Goal: Task Accomplishment & Management: Manage account settings

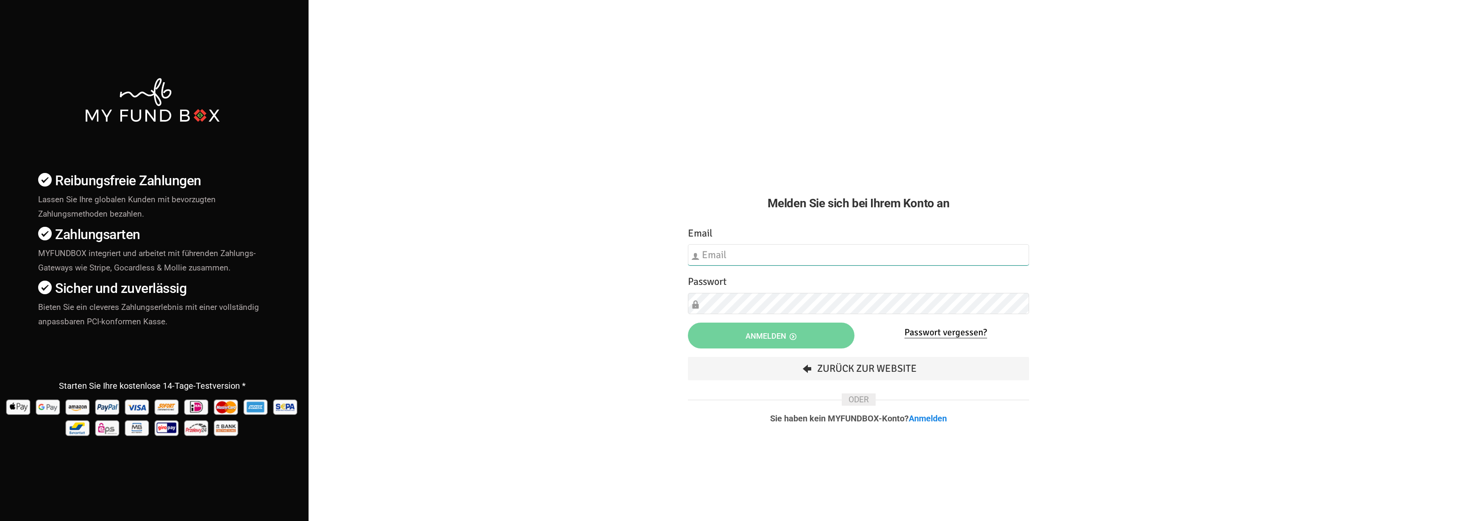
type input "[EMAIL_ADDRESS][DOMAIN_NAME]"
click at [729, 240] on div "Email [EMAIL_ADDRESS][DOMAIN_NAME] Bitte füllen Sie dieses Feld aus" at bounding box center [858, 245] width 341 height 40
click at [729, 336] on button "Anmelden" at bounding box center [771, 336] width 167 height 26
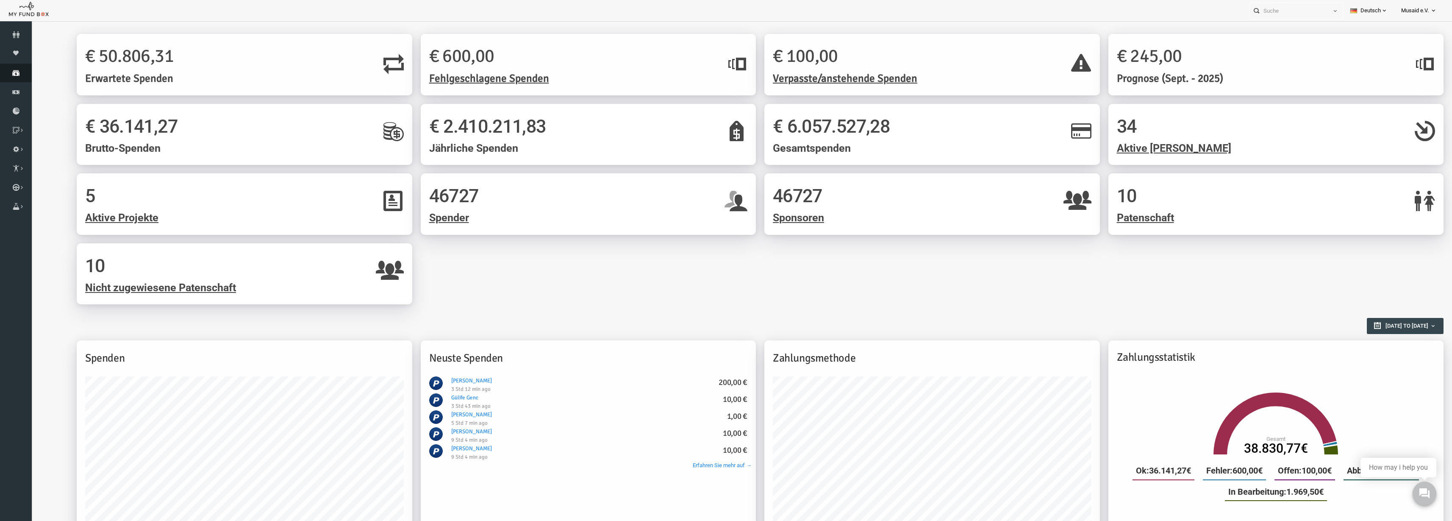
click at [18, 69] on link "Spenden" at bounding box center [16, 73] width 32 height 19
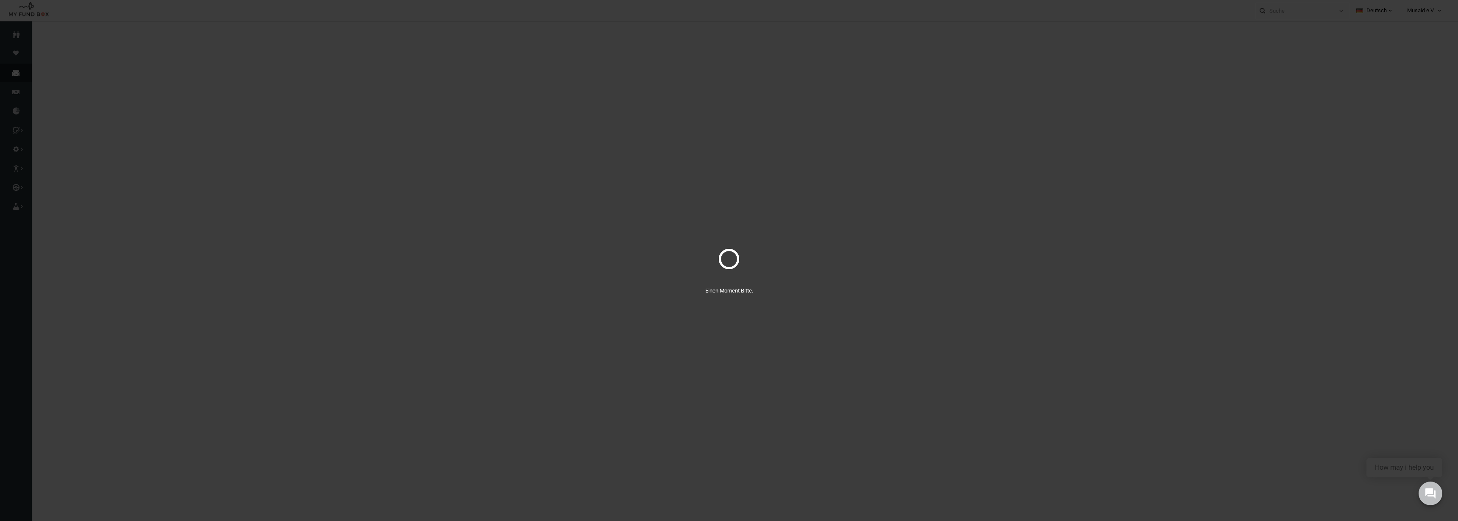
select select "100"
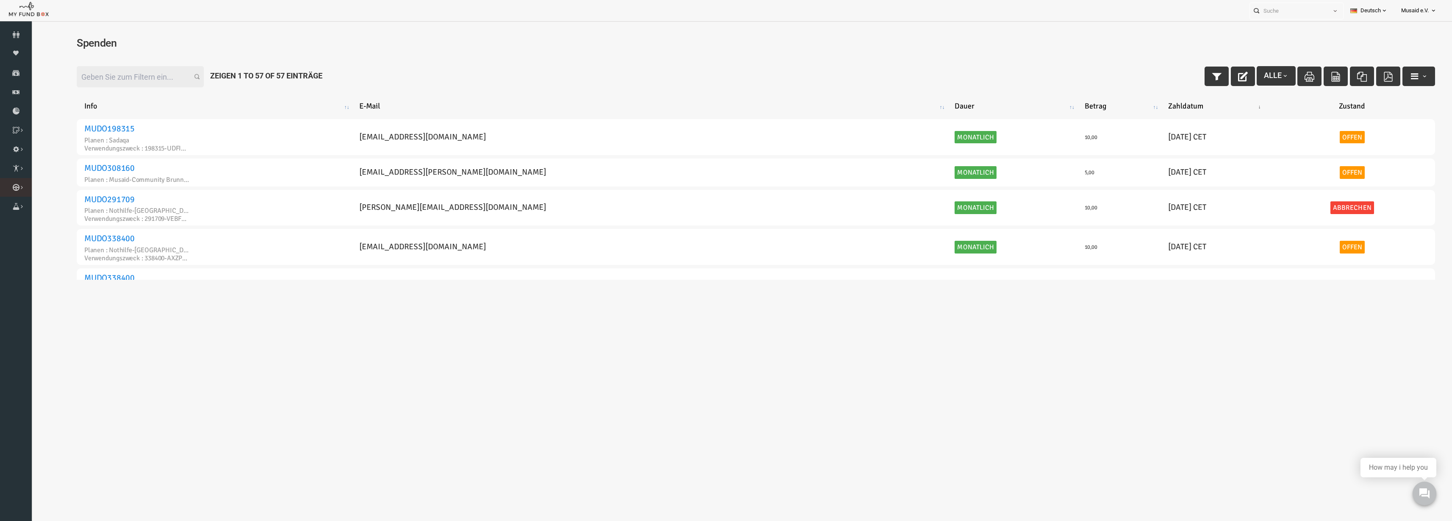
click at [0, 0] on icon at bounding box center [0, 0] width 0 height 0
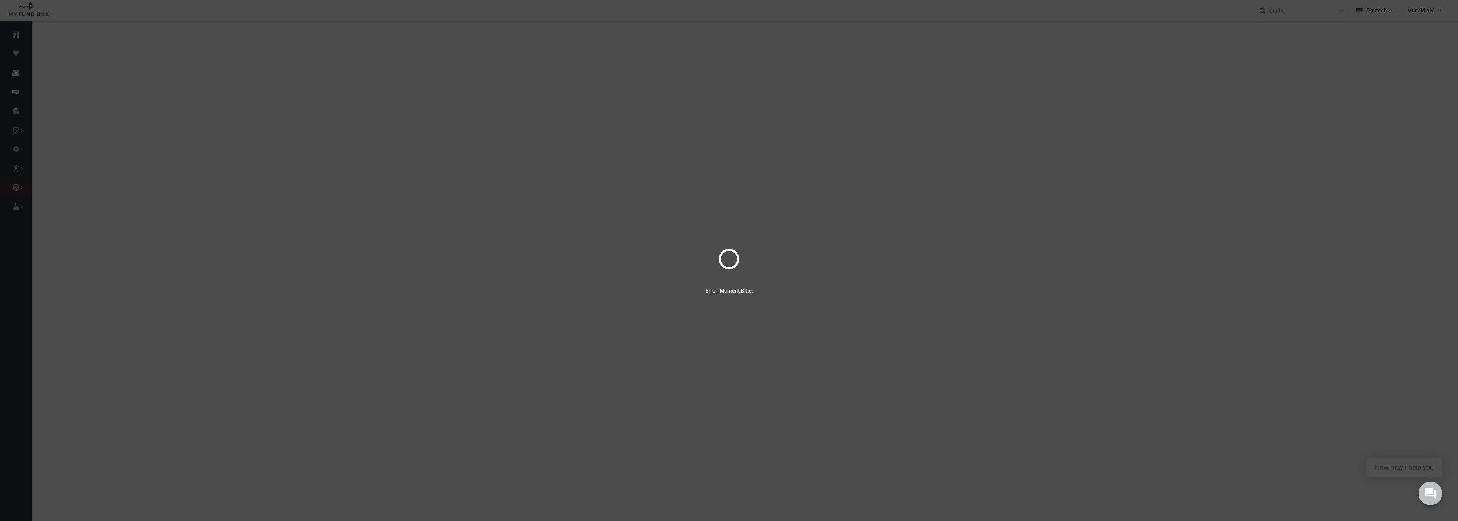
select select "100"
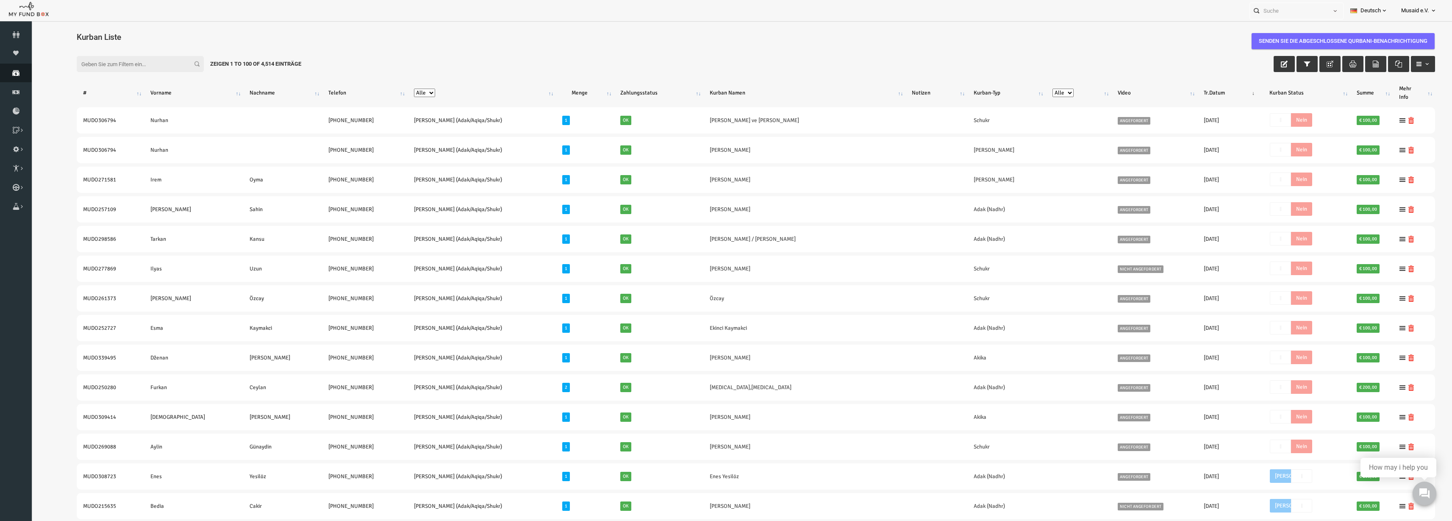
click at [8, 75] on icon at bounding box center [16, 73] width 32 height 7
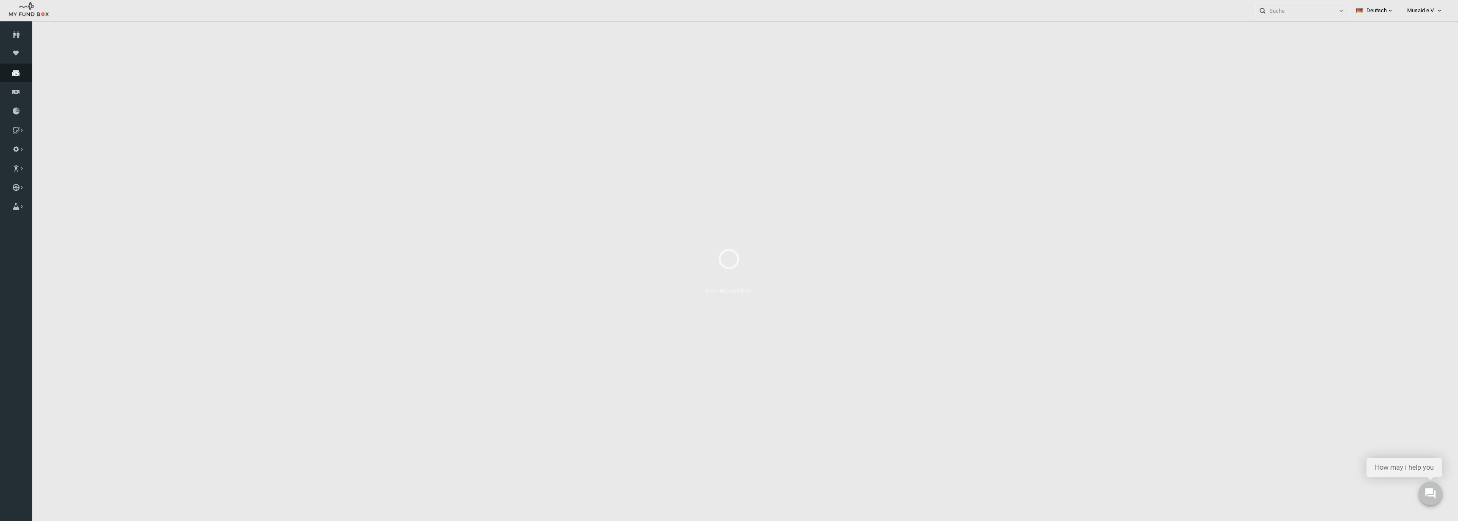
select select "100"
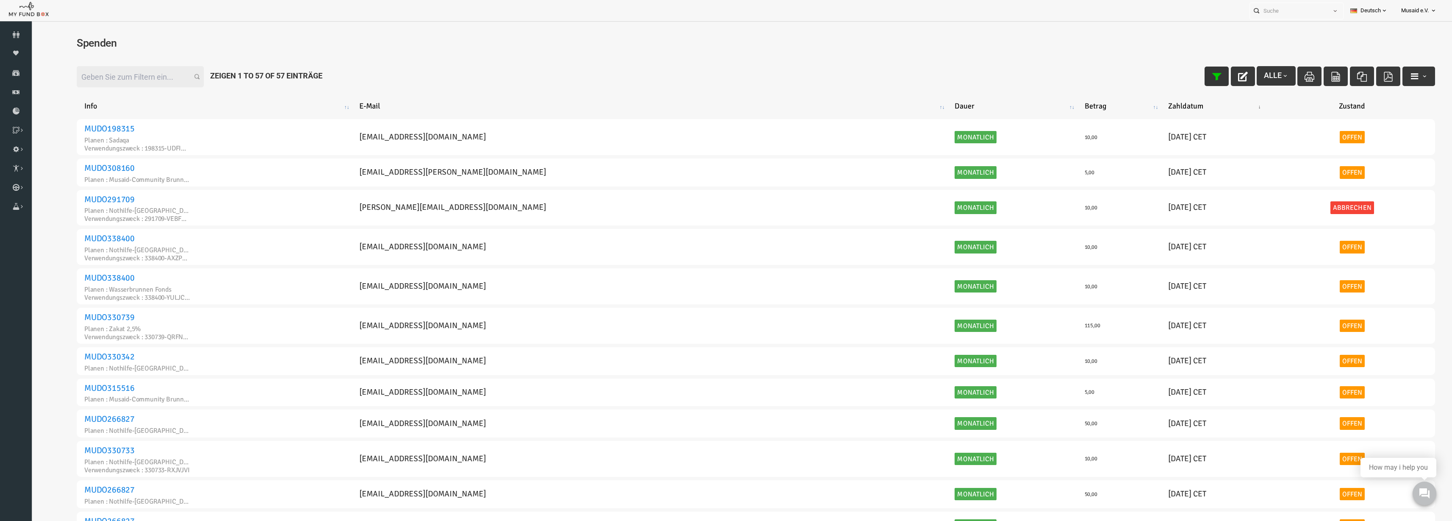
click at [1184, 75] on icon "button" at bounding box center [1189, 77] width 10 height 10
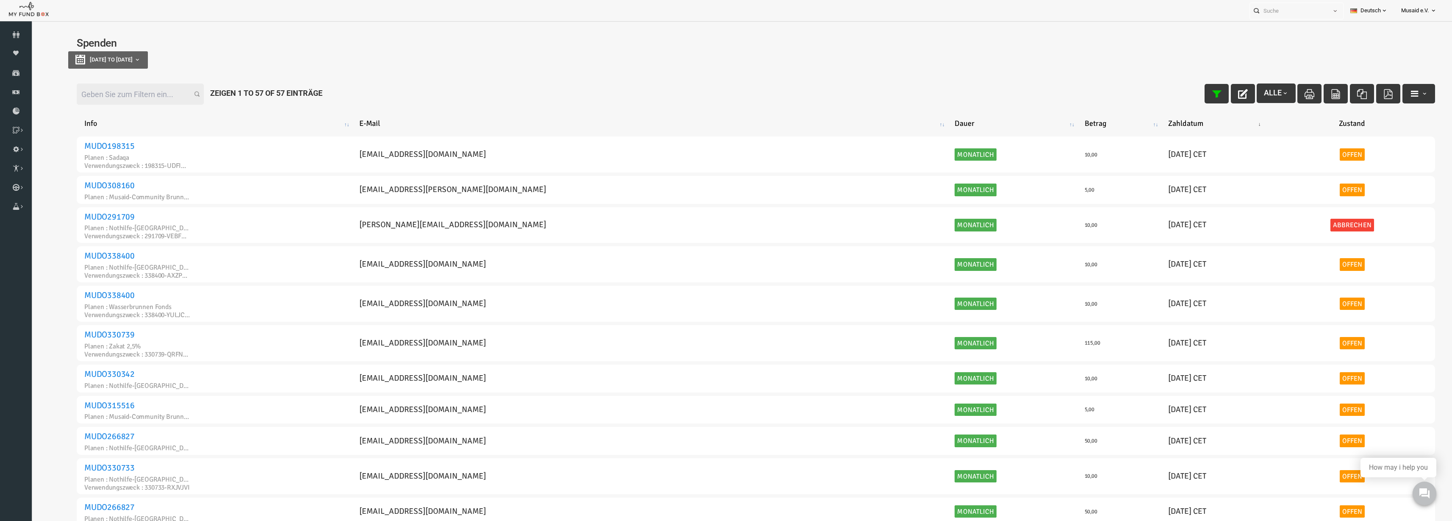
type input "[DATE]"
click at [111, 68] on button "[DATE] to [DATE]" at bounding box center [80, 59] width 80 height 17
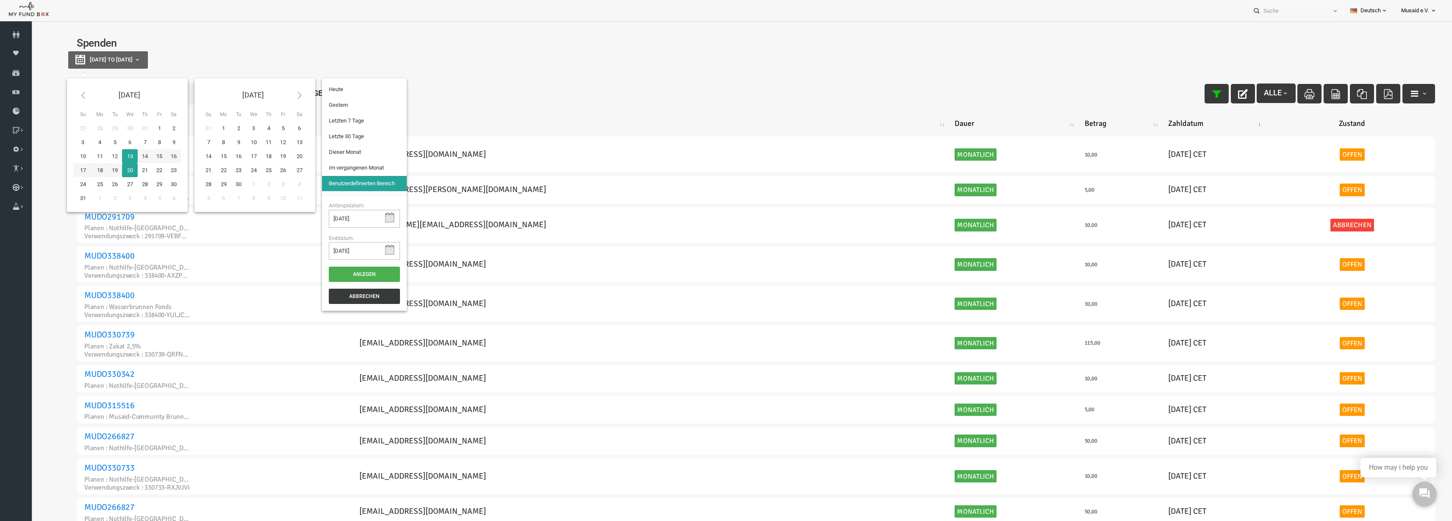
type input "[DATE]"
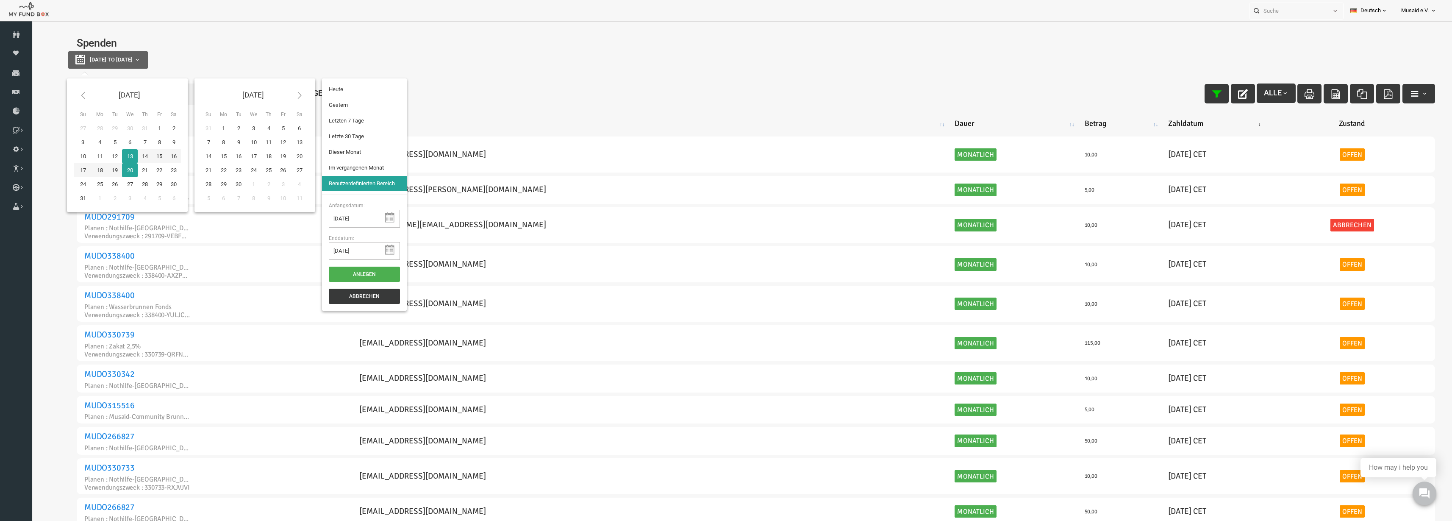
type input "[DATE]"
click at [342, 143] on li "Letzte 30 Tage" at bounding box center [336, 136] width 85 height 15
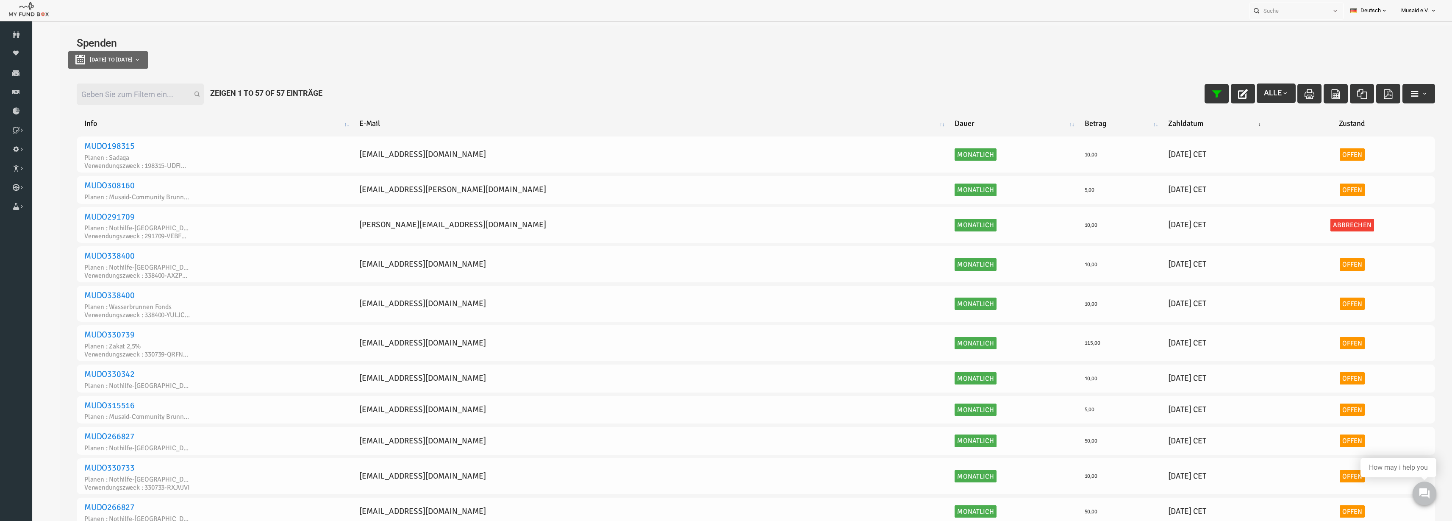
select select "100"
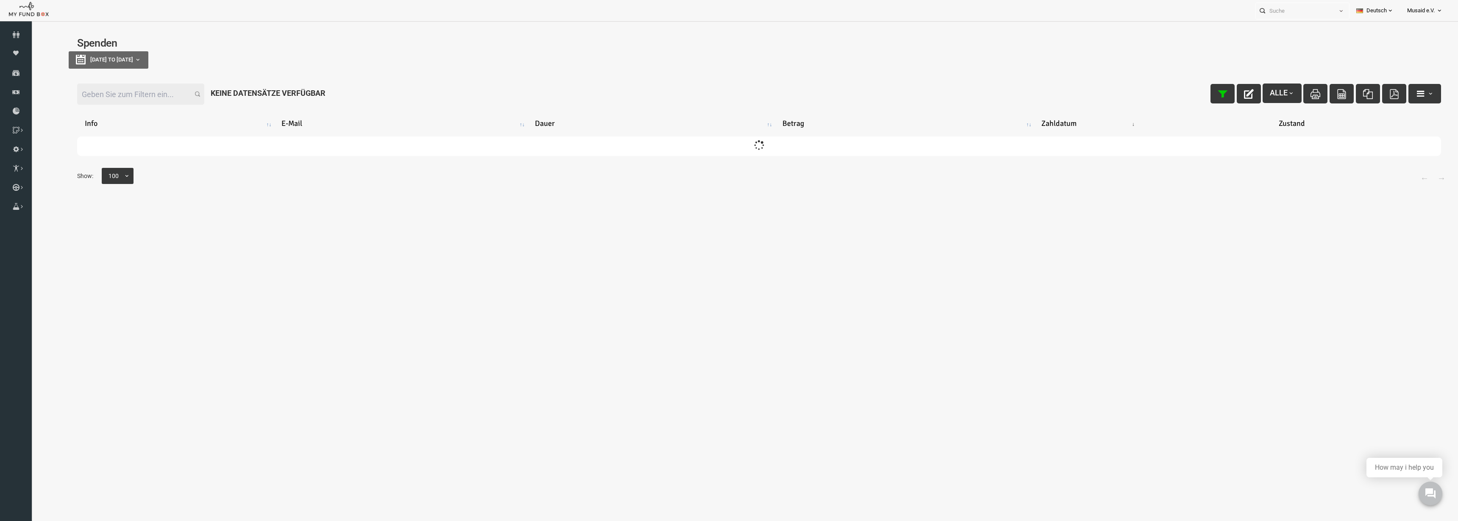
click at [100, 92] on input "Filter:" at bounding box center [111, 93] width 127 height 21
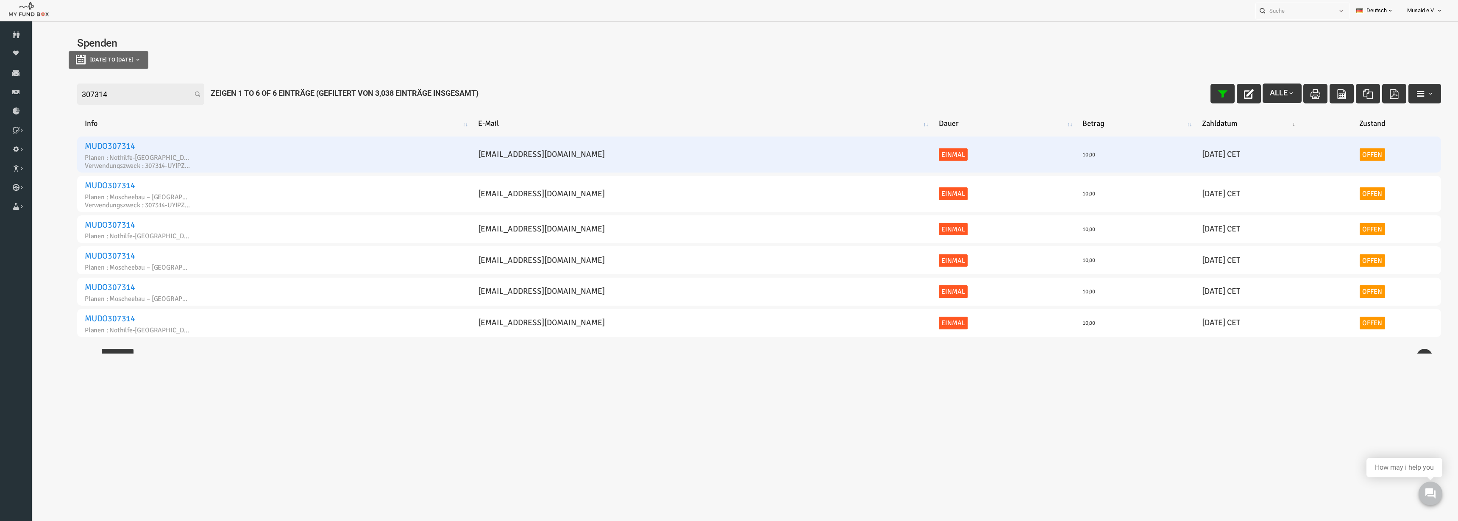
type input "307314"
click at [82, 144] on link "MUDO307314" at bounding box center [81, 146] width 50 height 11
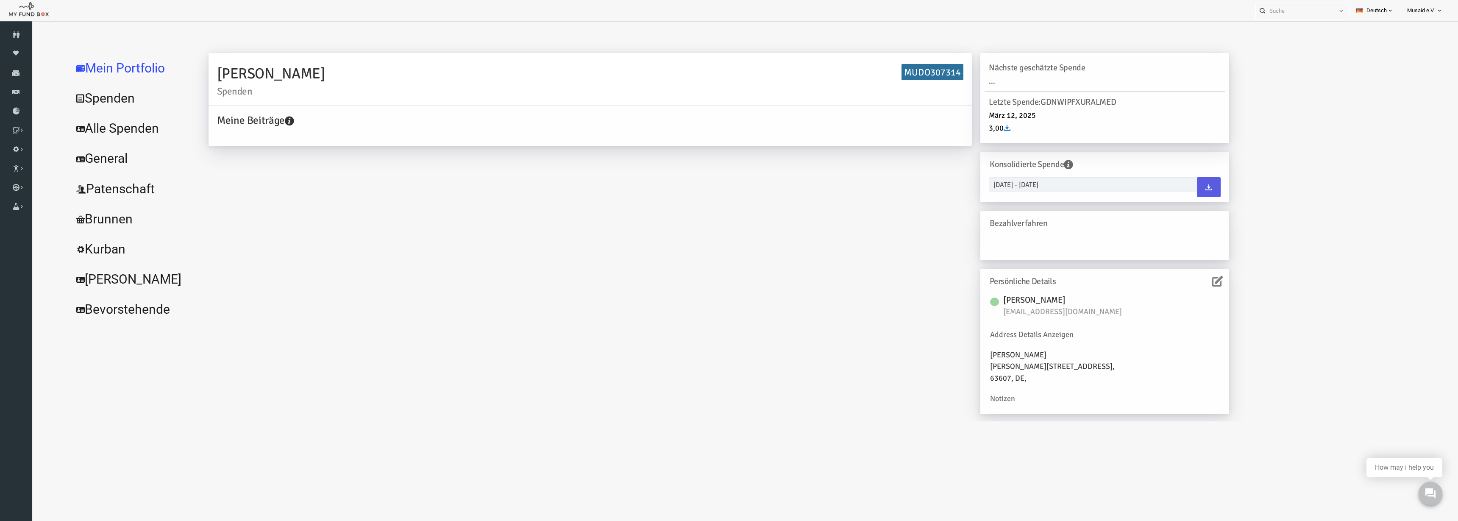
click at [99, 132] on link "Alle Spenden" at bounding box center [103, 128] width 127 height 31
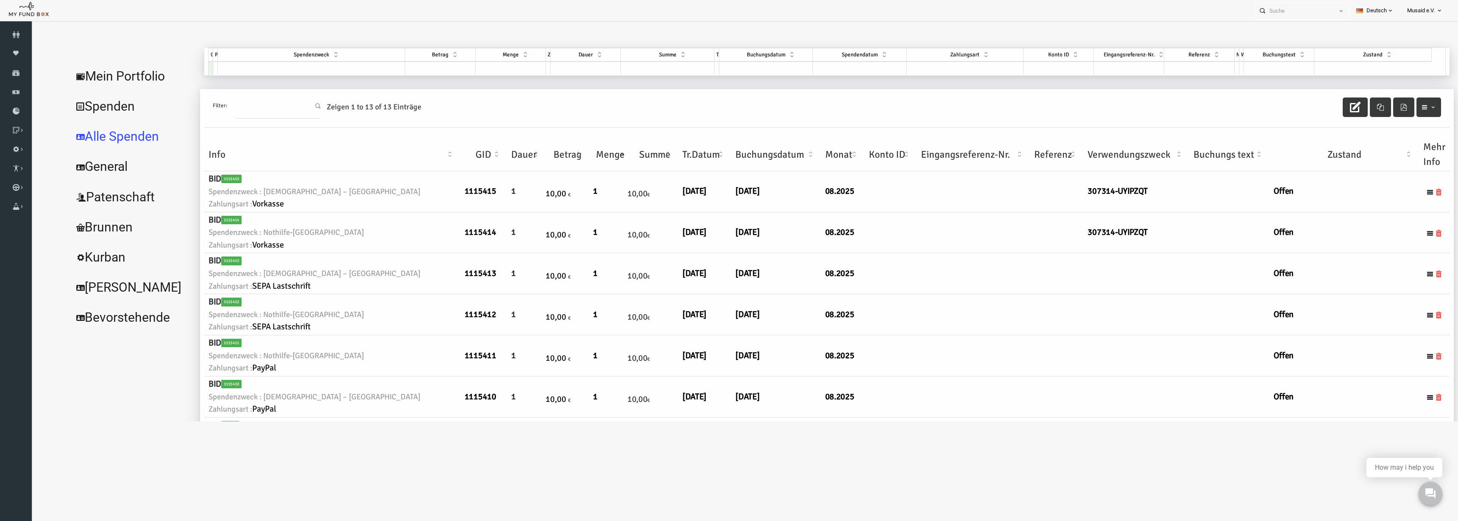
click at [1334, 110] on div at bounding box center [1363, 106] width 98 height 19
click at [1324, 103] on icon "button" at bounding box center [1326, 107] width 11 height 11
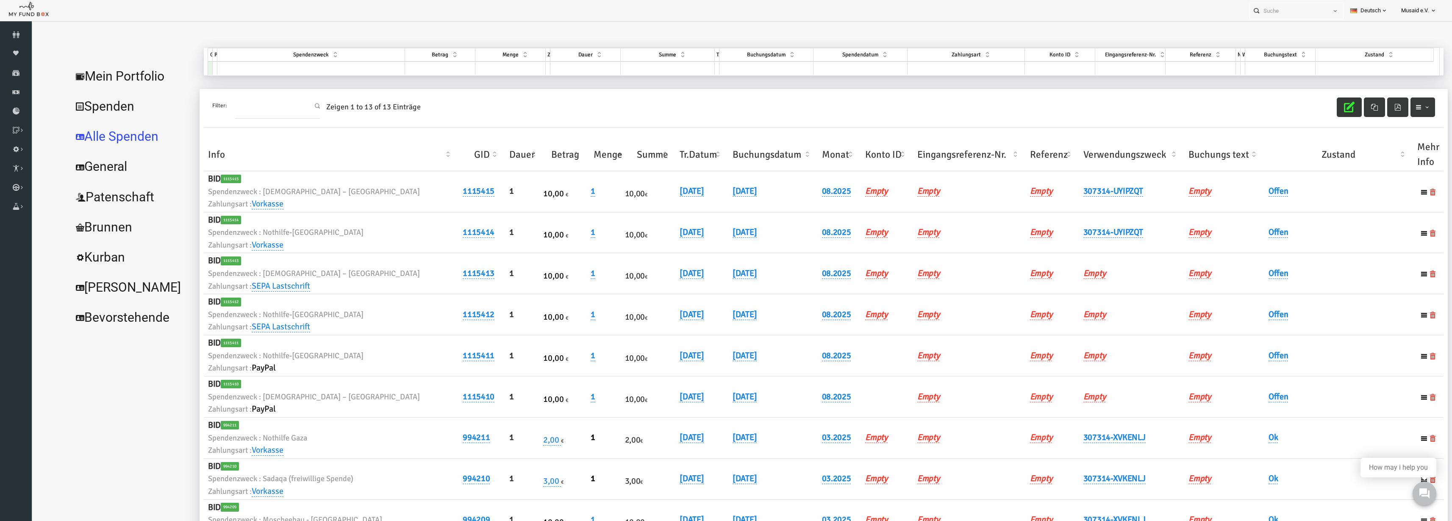
click at [1100, 151] on th "Verwendungszweck" at bounding box center [1104, 154] width 106 height 33
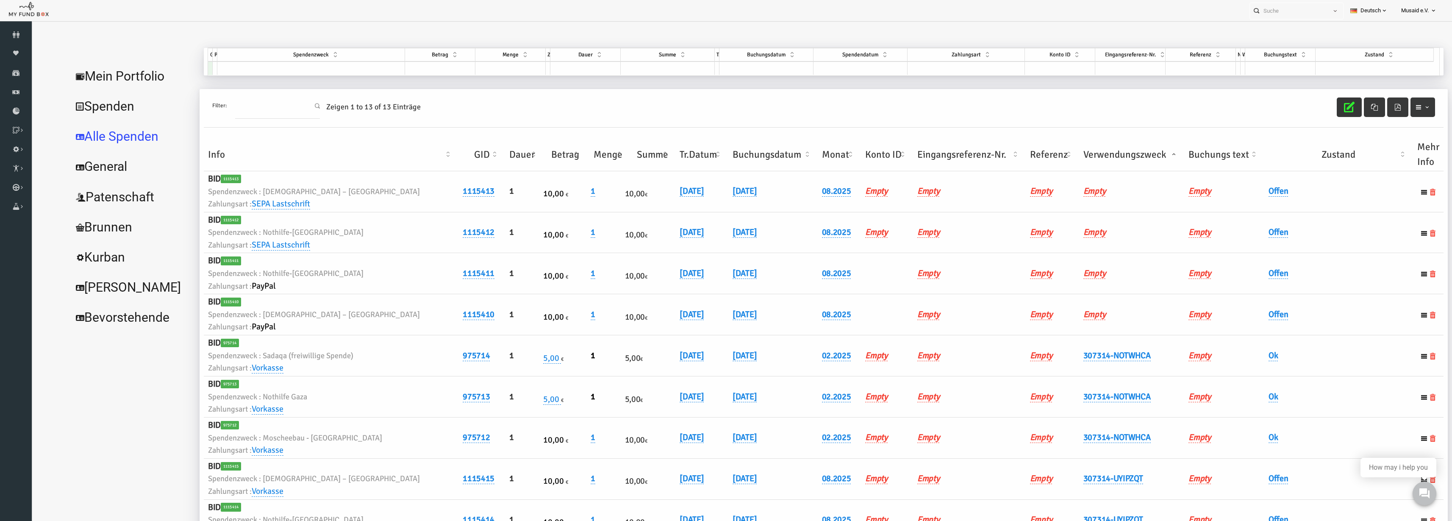
click at [1100, 151] on th "Verwendungszweck" at bounding box center [1104, 154] width 106 height 33
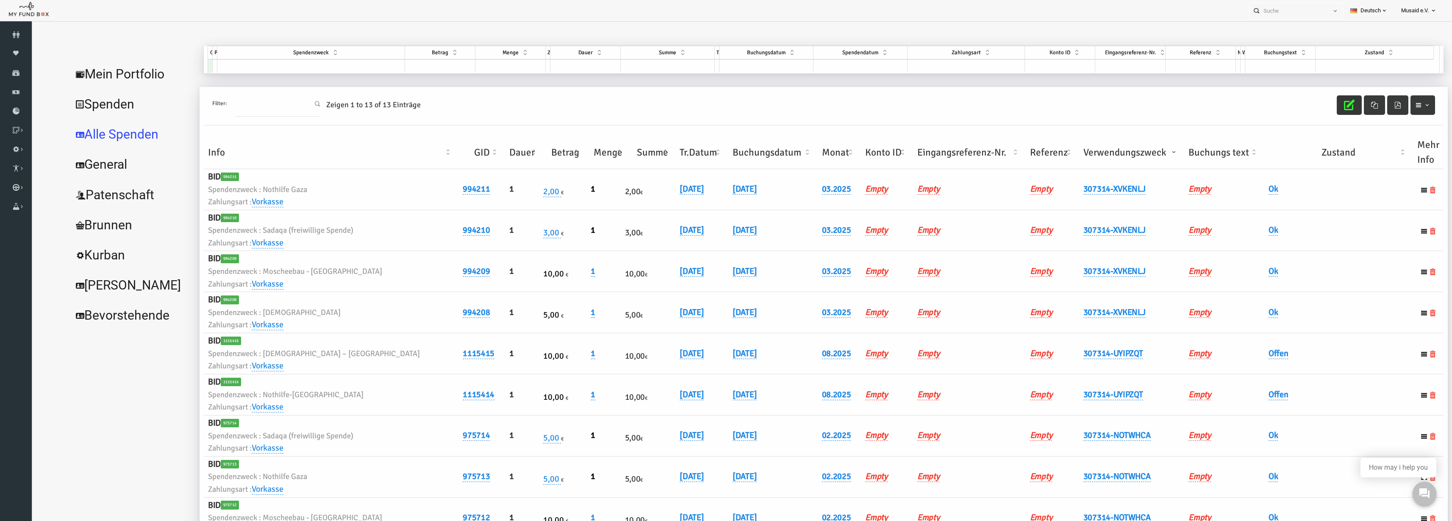
scroll to position [10, 0]
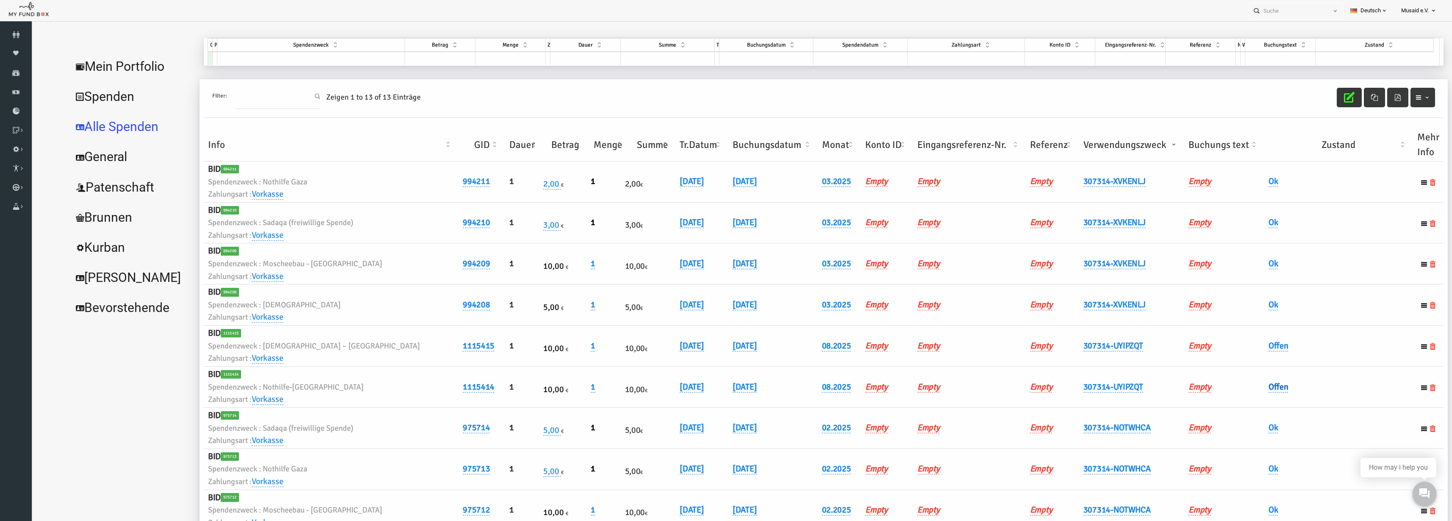
click at [1241, 383] on link "Offen" at bounding box center [1251, 386] width 20 height 11
click at [1242, 389] on div "× Offen" at bounding box center [1292, 403] width 139 height 33
click at [1244, 398] on span "× Offen" at bounding box center [1271, 401] width 77 height 8
click at [1320, 403] on button "submit" at bounding box center [1327, 401] width 16 height 16
click at [1242, 346] on link "Offen" at bounding box center [1251, 345] width 20 height 11
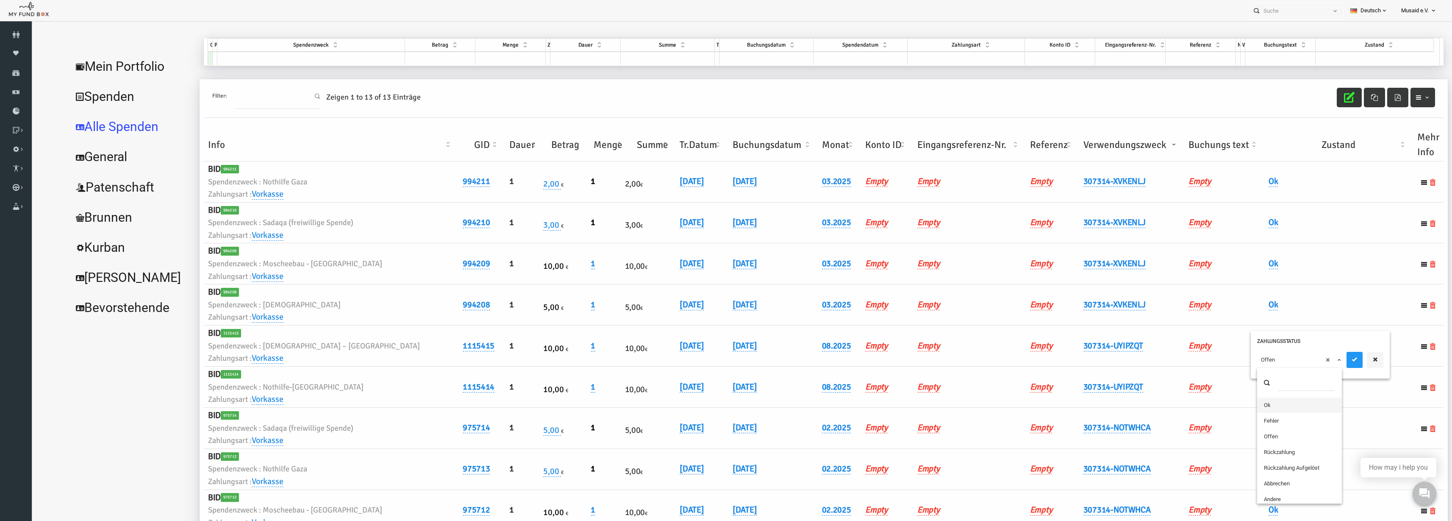
click at [1242, 362] on span "× Offen" at bounding box center [1271, 360] width 77 height 8
click at [1325, 364] on button "submit" at bounding box center [1327, 360] width 16 height 16
click at [1316, 102] on icon "button" at bounding box center [1321, 97] width 11 height 11
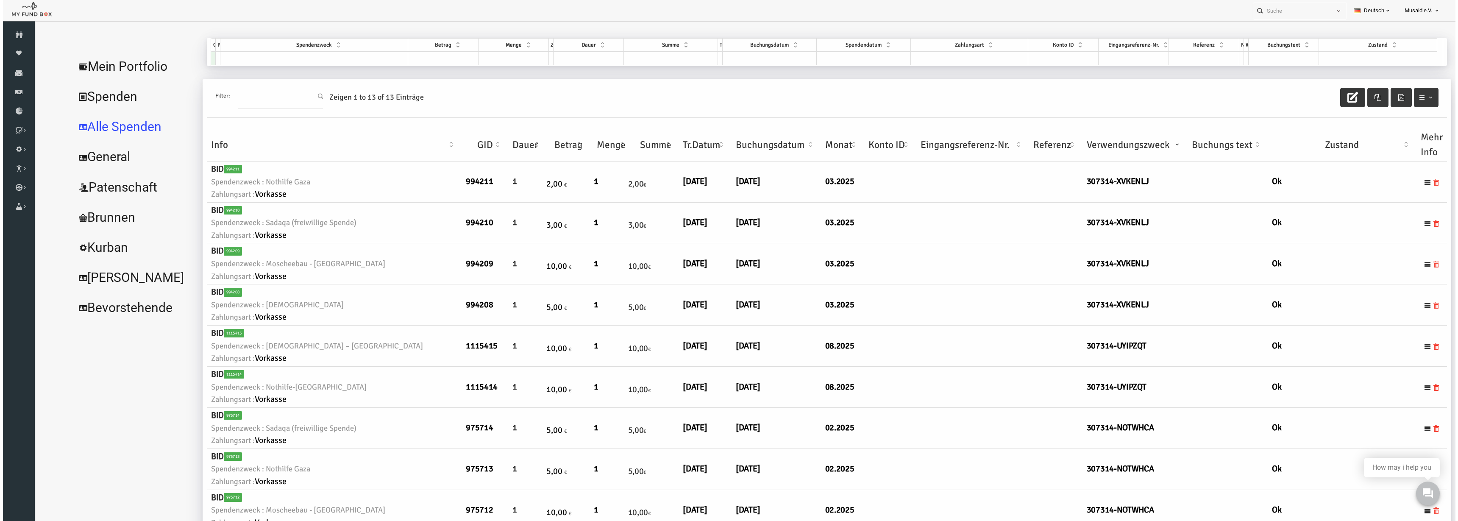
scroll to position [0, 0]
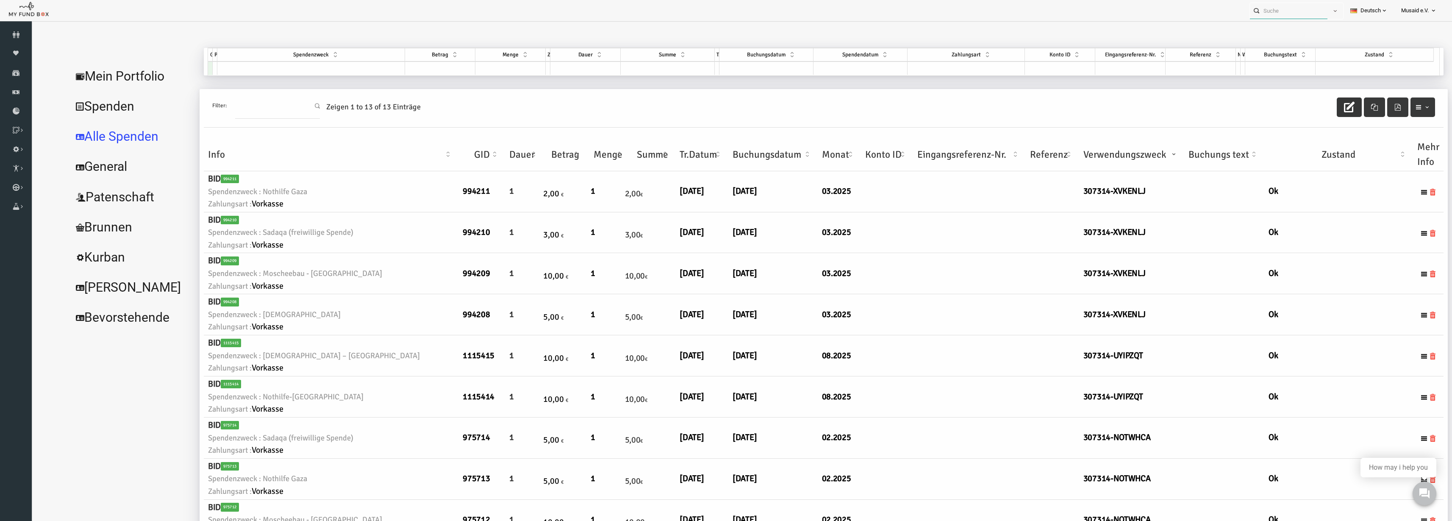
click at [1293, 10] on input "text" at bounding box center [1289, 11] width 78 height 16
click at [1257, 22] on label "Ebrar Saglam MUDO339636" at bounding box center [1283, 25] width 74 height 9
type input "Ebrar Saglam MUDO339636"
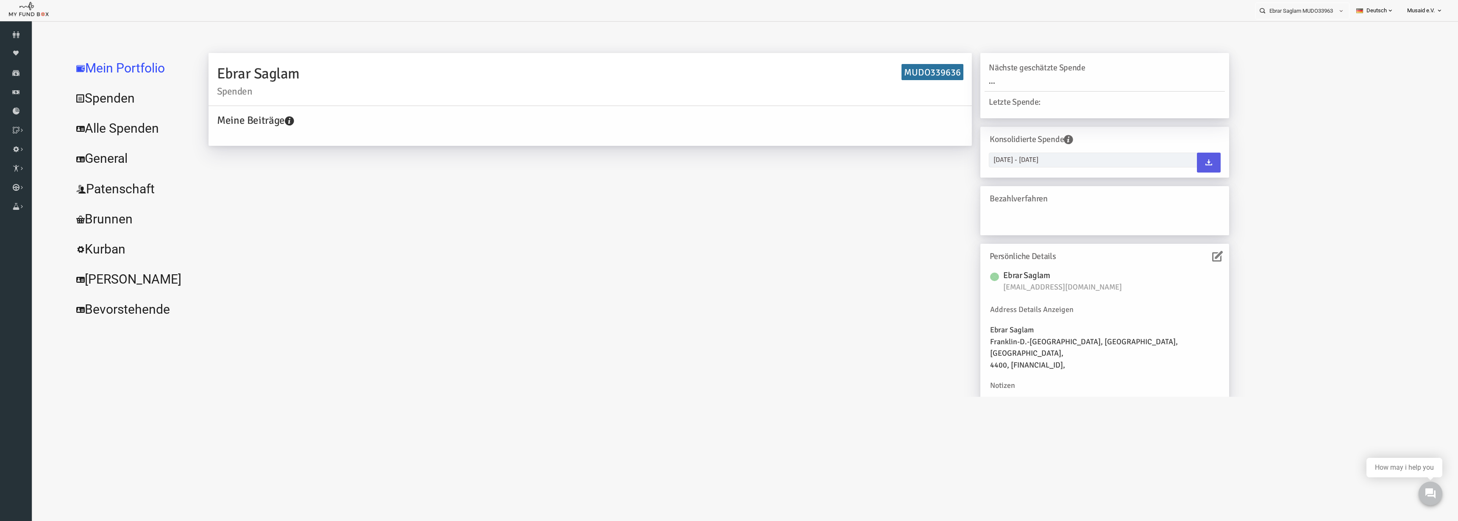
click at [95, 118] on link "Alle Spenden" at bounding box center [103, 128] width 127 height 31
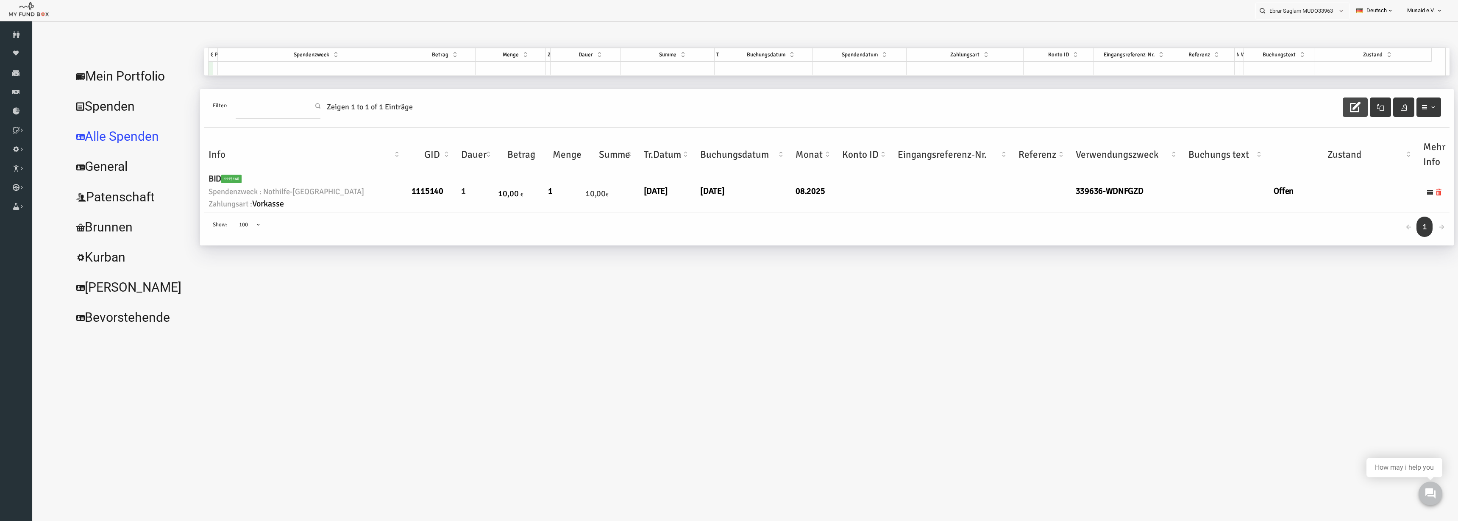
click at [1319, 112] on button "button" at bounding box center [1326, 106] width 25 height 19
click at [671, 189] on link "[DATE]" at bounding box center [683, 191] width 24 height 11
drag, startPoint x: 646, startPoint y: 203, endPoint x: 651, endPoint y: 202, distance: 4.3
click at [651, 202] on input "[DATE]" at bounding box center [689, 197] width 102 height 15
type input "[DATE]"
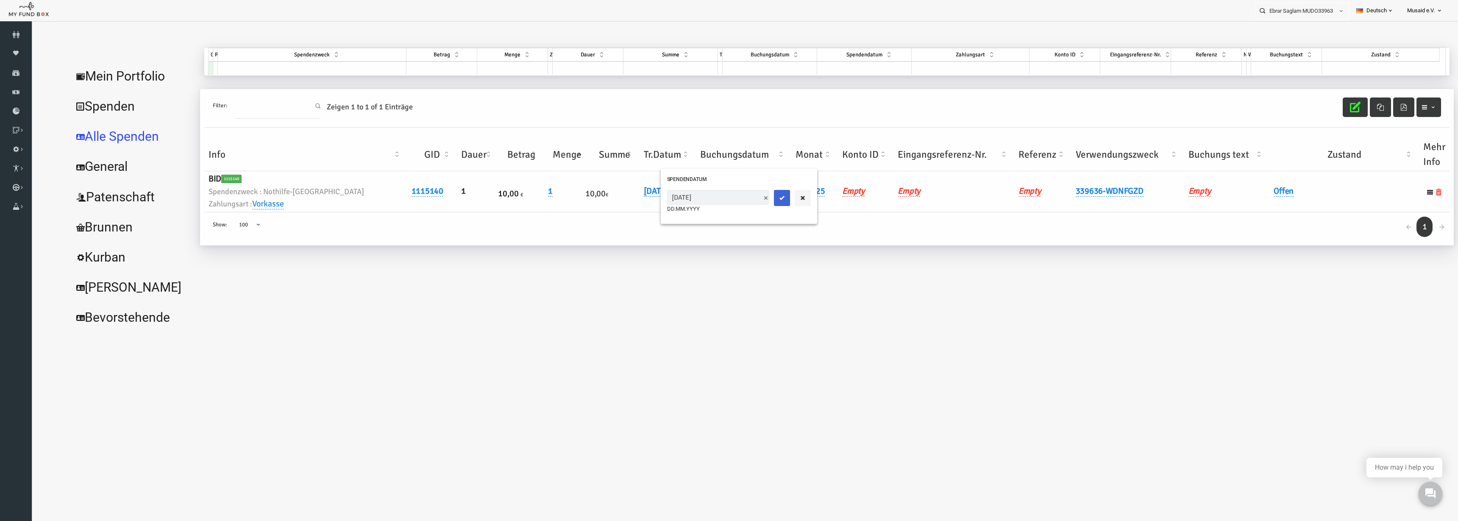
click at [745, 202] on button "submit" at bounding box center [753, 198] width 16 height 16
click at [1245, 188] on link "Offen" at bounding box center [1255, 191] width 20 height 11
click at [1237, 200] on span "× Offen" at bounding box center [1276, 205] width 85 height 16
drag, startPoint x: 1268, startPoint y: 96, endPoint x: 1320, endPoint y: 129, distance: 61.4
click at [1330, 205] on icon "submit" at bounding box center [1331, 205] width 7 height 7
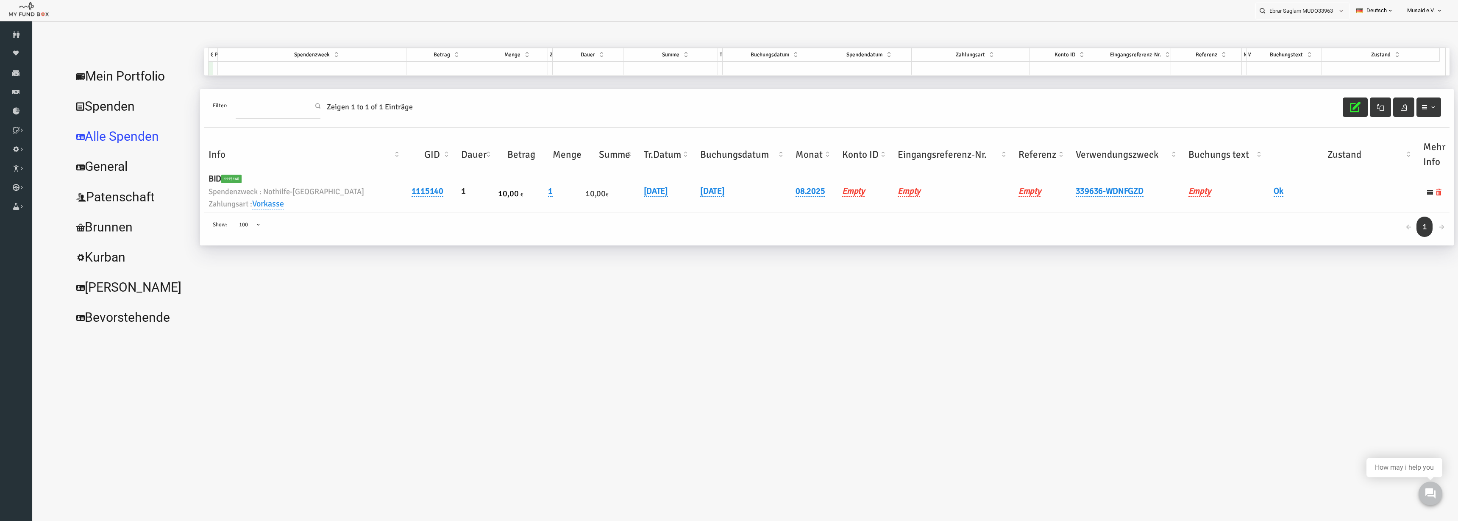
click at [1322, 105] on icon "button" at bounding box center [1326, 107] width 11 height 11
click at [1298, 18] on input "Ebrar Saglam MUDO339636" at bounding box center [1295, 11] width 78 height 16
click at [1298, 17] on input "Ebrar Saglam MUDO339636" at bounding box center [1295, 11] width 78 height 16
click at [1302, 30] on div "Zisan MUDO298740" at bounding box center [1299, 27] width 100 height 17
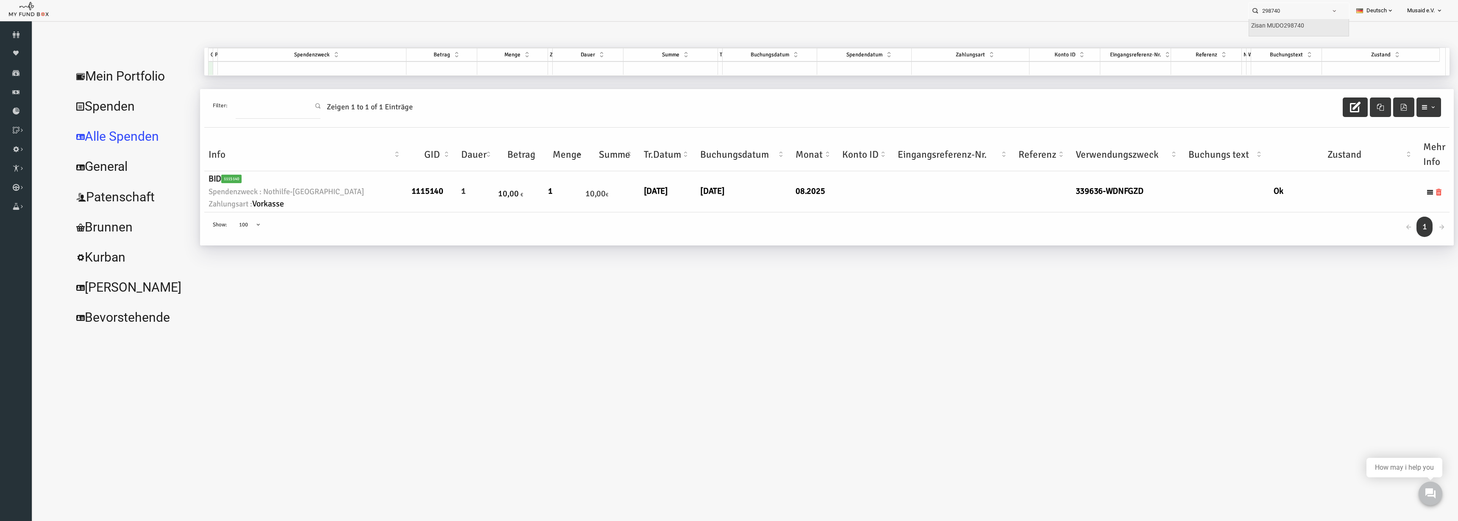
type input "Zisan MUDO298740"
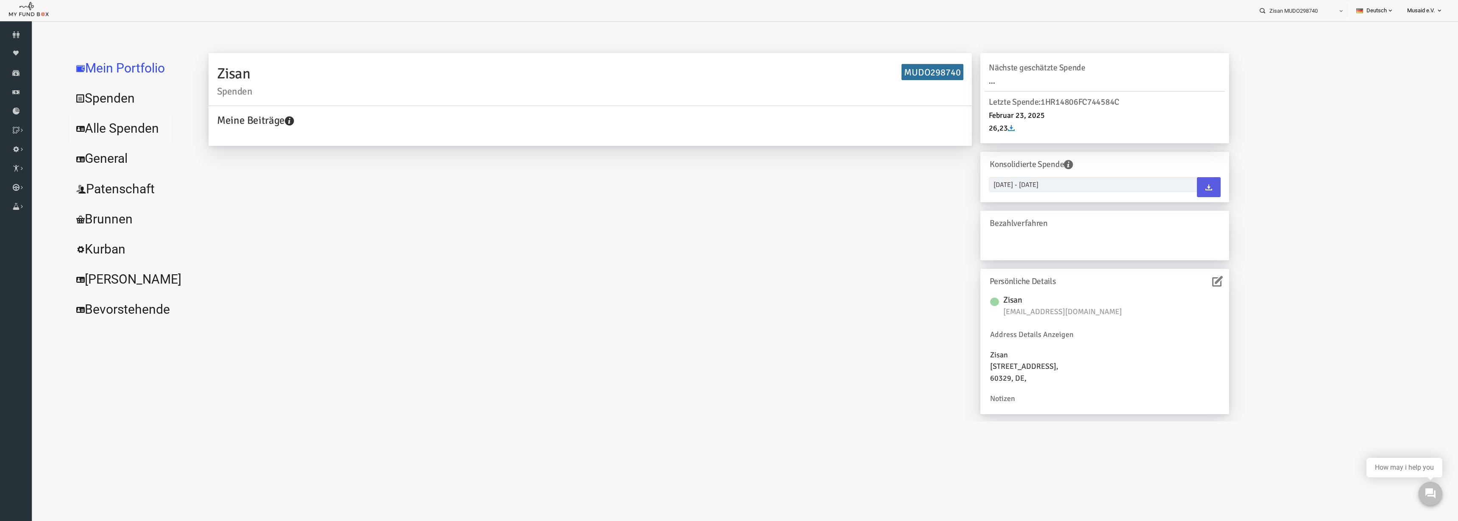
click at [55, 118] on link "Alle Spenden" at bounding box center [103, 128] width 127 height 31
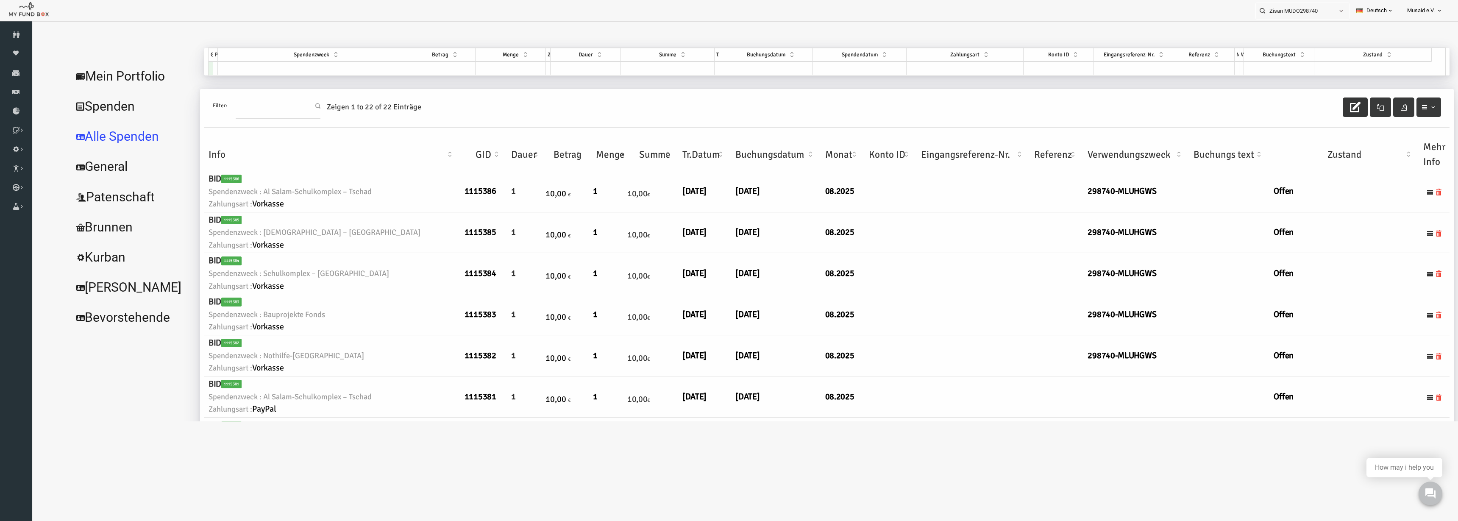
click at [1323, 99] on button "button" at bounding box center [1326, 106] width 25 height 19
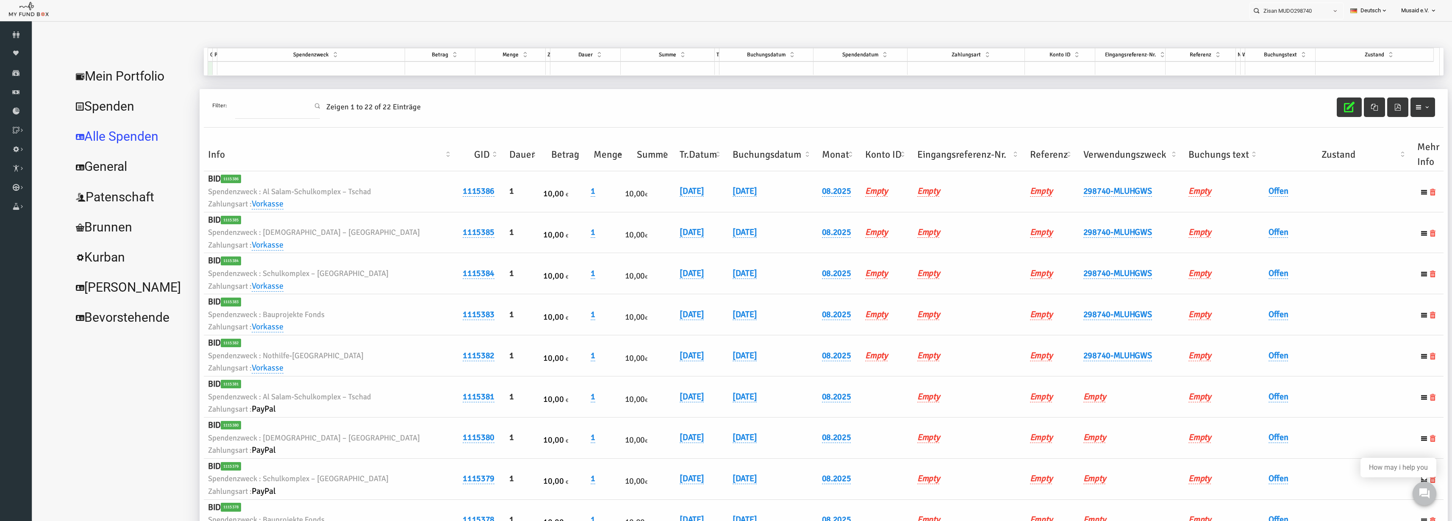
click at [1088, 158] on th "Verwendungszweck" at bounding box center [1104, 154] width 106 height 33
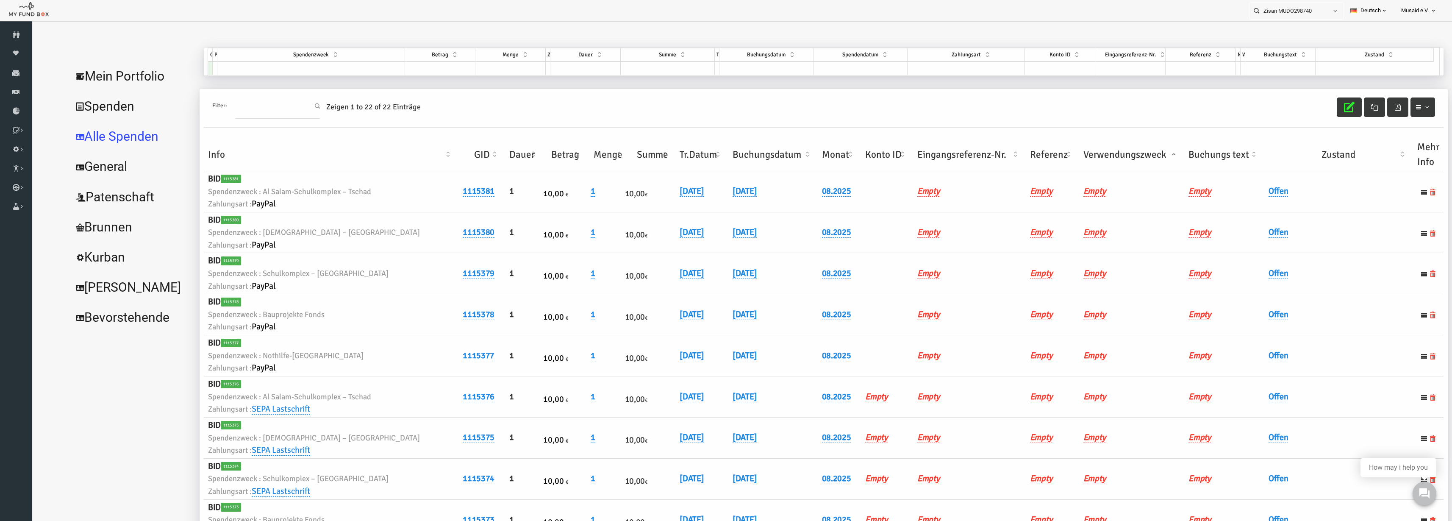
click at [1088, 158] on th "Verwendungszweck" at bounding box center [1104, 154] width 106 height 33
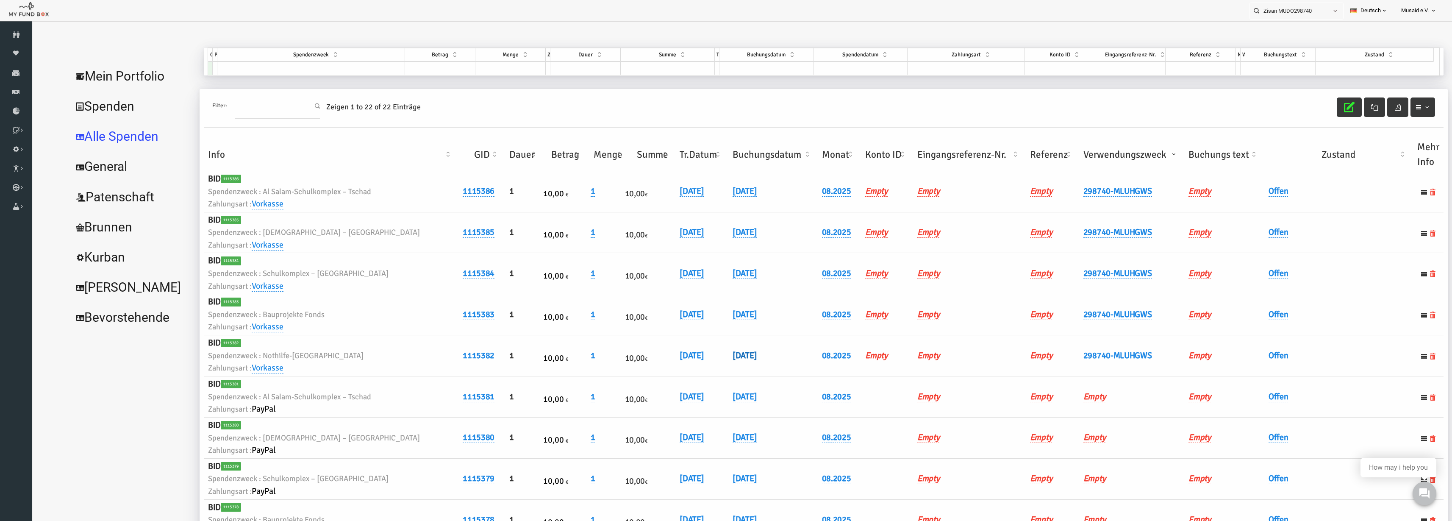
click at [704, 356] on link "[DATE]" at bounding box center [716, 355] width 24 height 11
click at [688, 365] on input "[DATE]" at bounding box center [731, 361] width 102 height 15
type input "[DATE]"
click at [769, 366] on div "[DATE] DD.MM.YYYY" at bounding box center [752, 365] width 144 height 23
click at [767, 364] on div "[DATE] DD.MM.YYYY" at bounding box center [752, 365] width 144 height 23
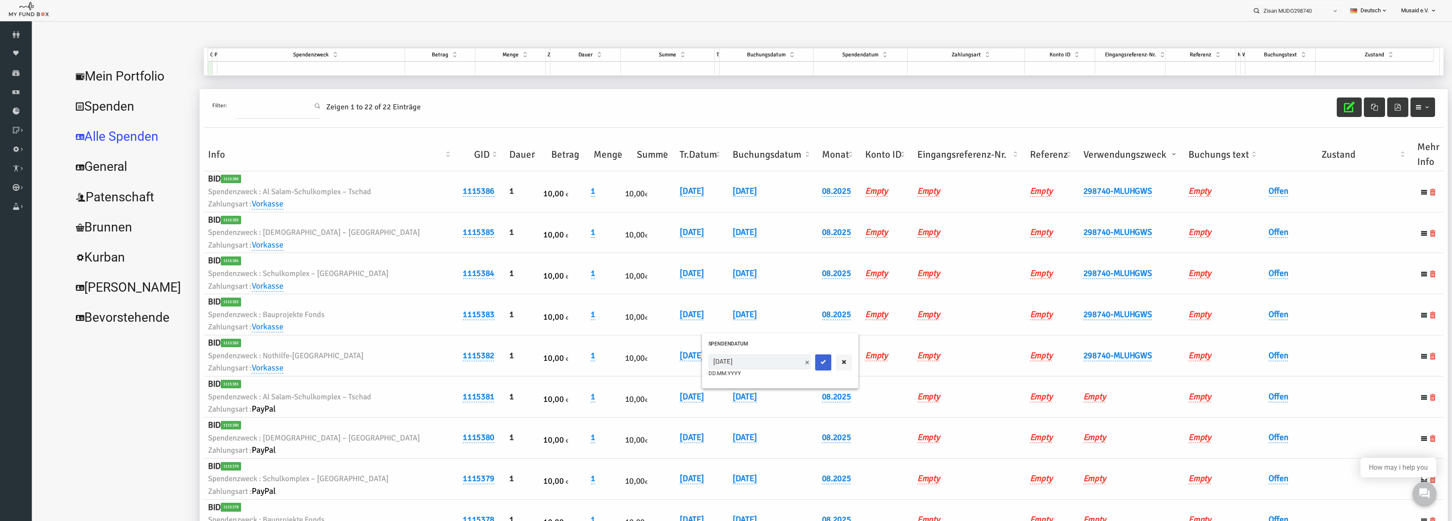
click at [787, 364] on button "submit" at bounding box center [795, 362] width 16 height 16
click at [704, 312] on link "[DATE]" at bounding box center [716, 314] width 24 height 11
click at [684, 323] on input "[DATE]" at bounding box center [731, 320] width 102 height 15
click at [690, 323] on input "[DATE]" at bounding box center [731, 320] width 102 height 15
type input "[DATE]"
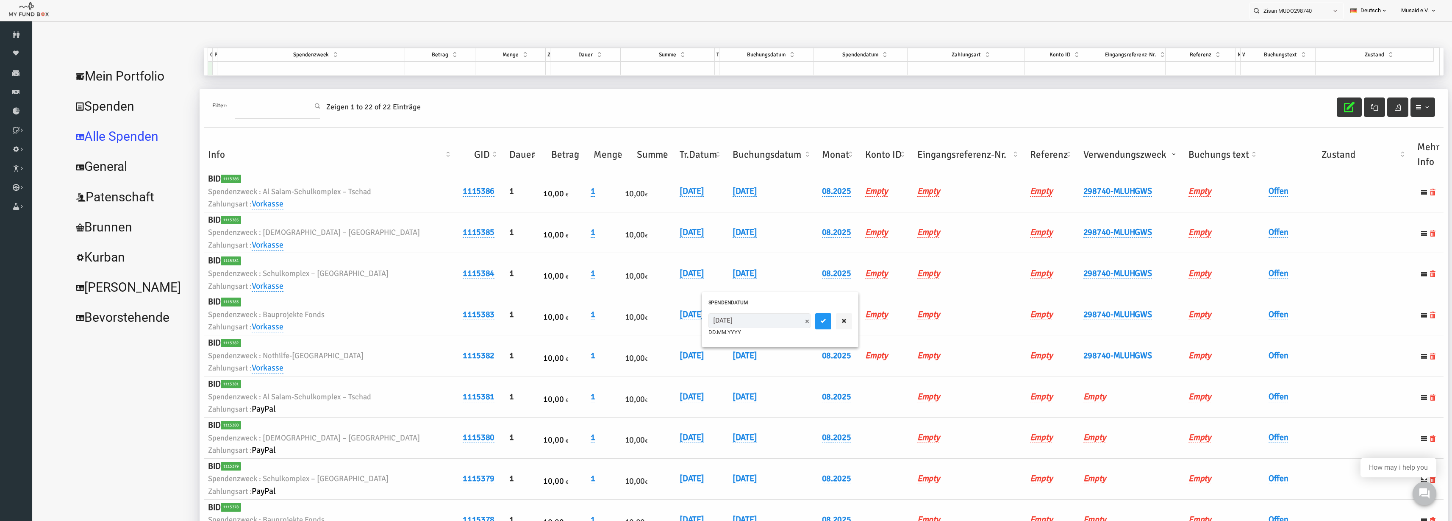
click at [765, 320] on div "[DATE] DD.MM.YYYY" at bounding box center [752, 324] width 144 height 23
click at [792, 320] on icon "submit" at bounding box center [795, 320] width 7 height 7
click at [704, 275] on link "[DATE]" at bounding box center [716, 273] width 24 height 11
click at [690, 284] on input "[DATE]" at bounding box center [731, 279] width 102 height 15
type input "[DATE]"
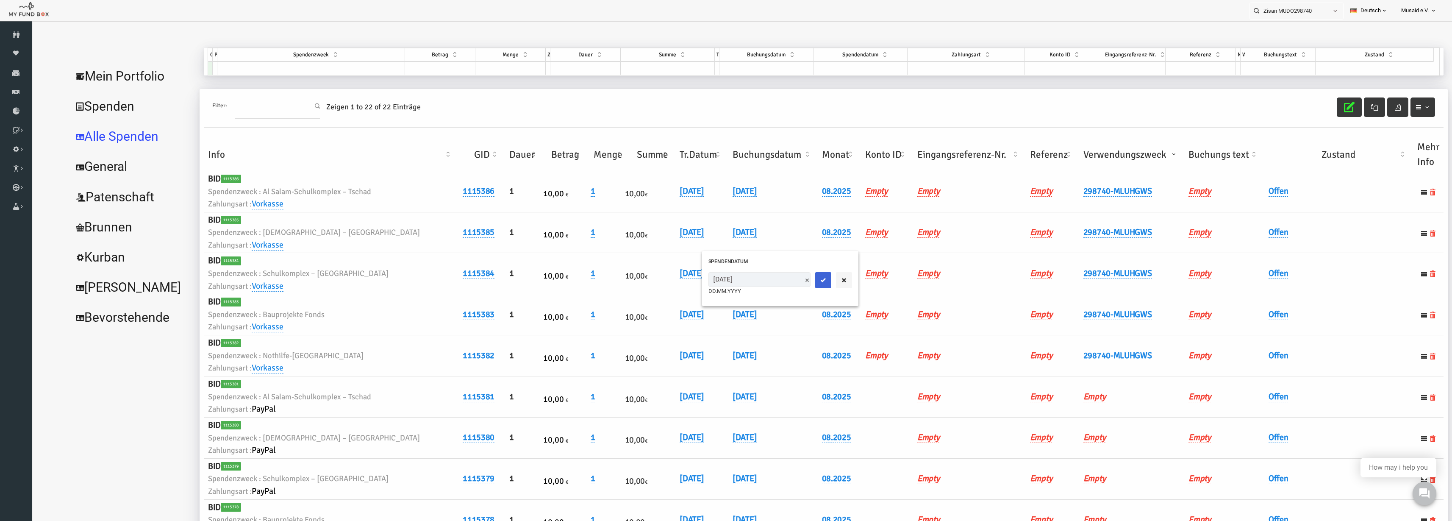
click at [787, 275] on button "submit" at bounding box center [795, 280] width 16 height 16
click at [704, 227] on link "[DATE]" at bounding box center [716, 232] width 24 height 11
click at [691, 242] on input "[DATE]" at bounding box center [731, 238] width 102 height 15
type input "[DATE]"
click at [787, 232] on div at bounding box center [805, 239] width 37 height 16
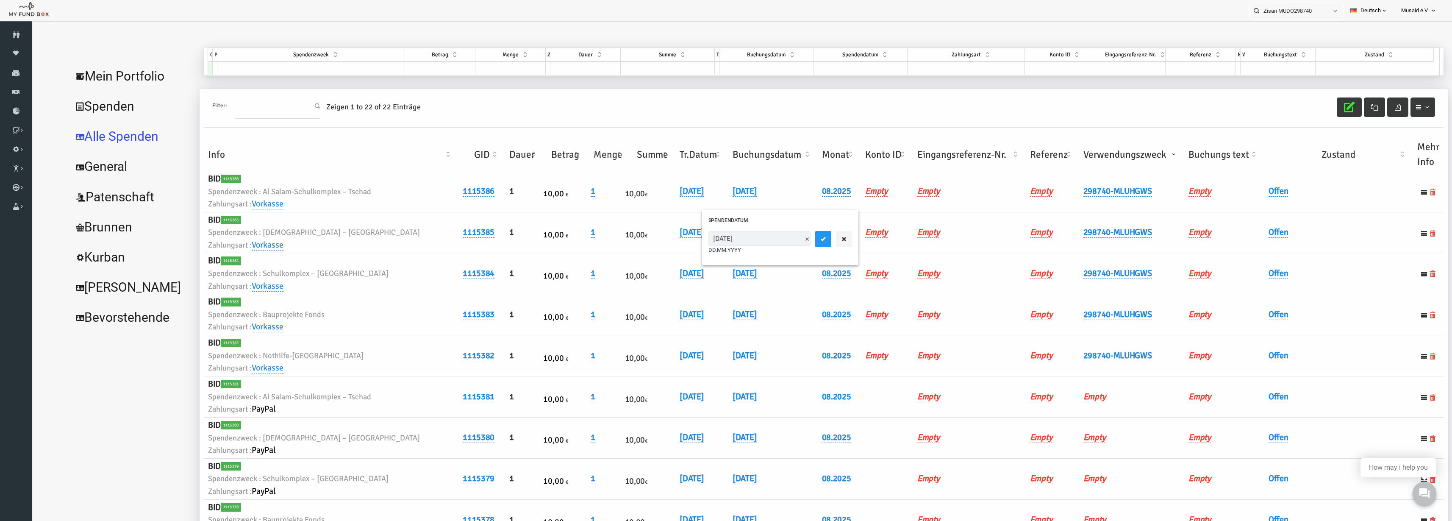
drag, startPoint x: 787, startPoint y: 232, endPoint x: 777, endPoint y: 240, distance: 12.6
click at [787, 234] on div at bounding box center [805, 239] width 37 height 16
click at [792, 240] on icon "submit" at bounding box center [795, 239] width 7 height 7
click at [704, 189] on link "[DATE]" at bounding box center [716, 191] width 24 height 11
click at [688, 201] on input "[DATE]" at bounding box center [731, 197] width 102 height 15
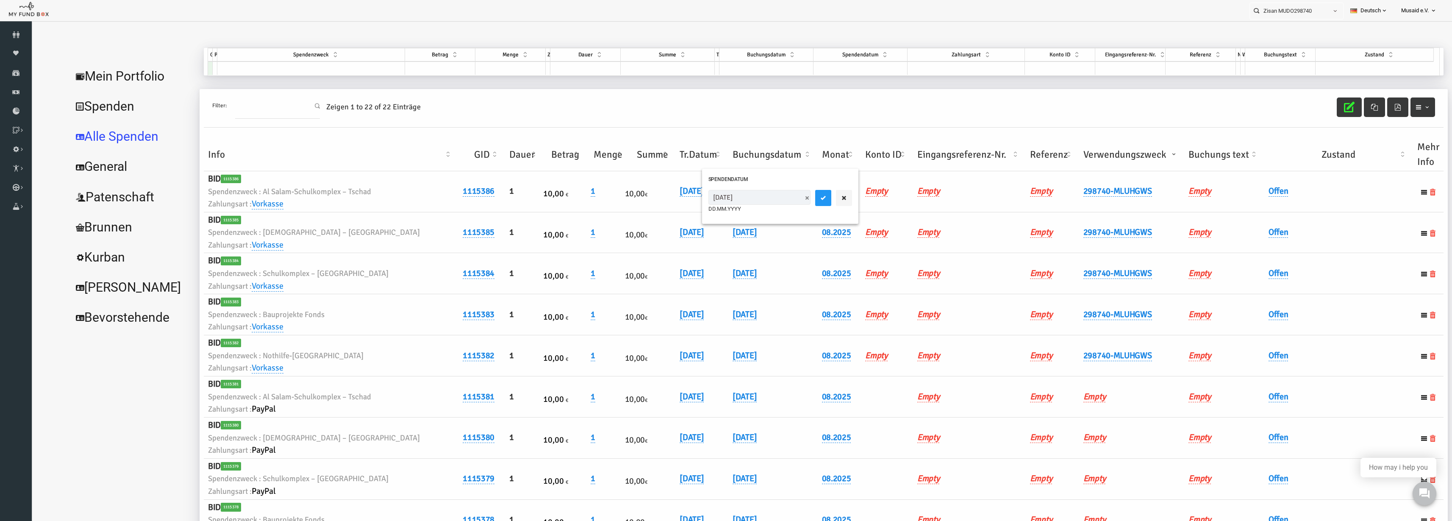
type input "[DATE]"
click at [775, 206] on div "[DATE] DD.MM.YYYY" at bounding box center [752, 201] width 144 height 23
click at [787, 202] on button "submit" at bounding box center [795, 198] width 16 height 16
click at [1246, 351] on link "Offen" at bounding box center [1251, 355] width 20 height 11
click at [1241, 366] on span "× Offen" at bounding box center [1271, 370] width 85 height 16
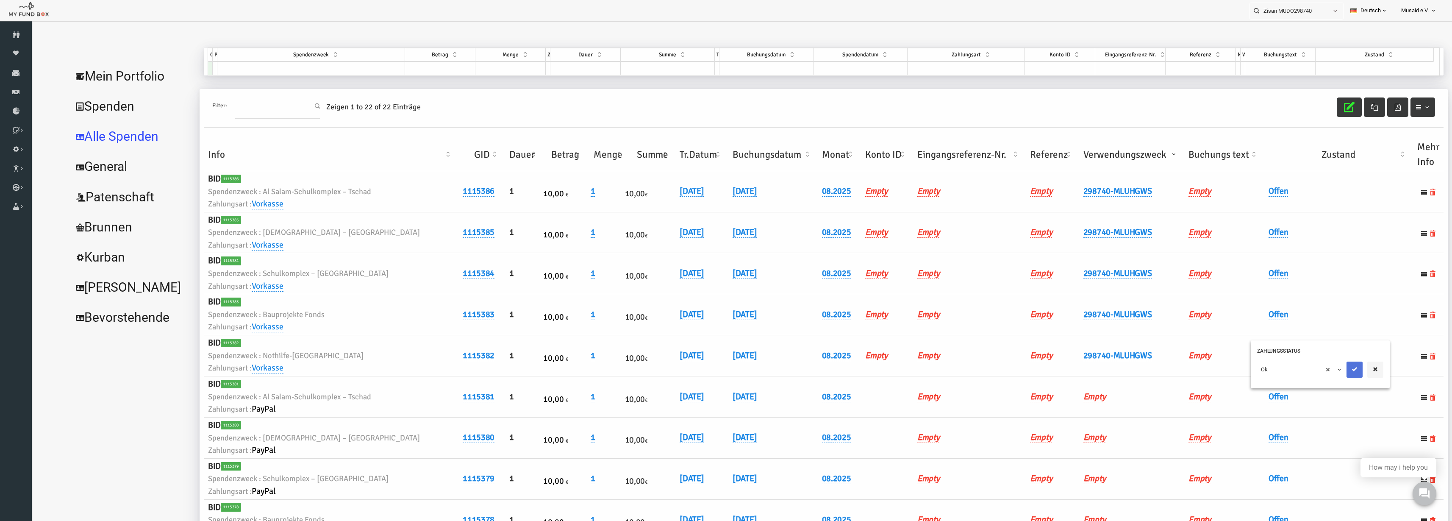
click at [1323, 371] on icon "submit" at bounding box center [1326, 369] width 7 height 7
click at [1254, 317] on link "Offen" at bounding box center [1251, 314] width 20 height 11
click at [1254, 325] on span "× Offen" at bounding box center [1271, 328] width 77 height 8
drag, startPoint x: 1327, startPoint y: 331, endPoint x: 1232, endPoint y: 280, distance: 107.7
click at [1327, 331] on button "submit" at bounding box center [1327, 328] width 16 height 16
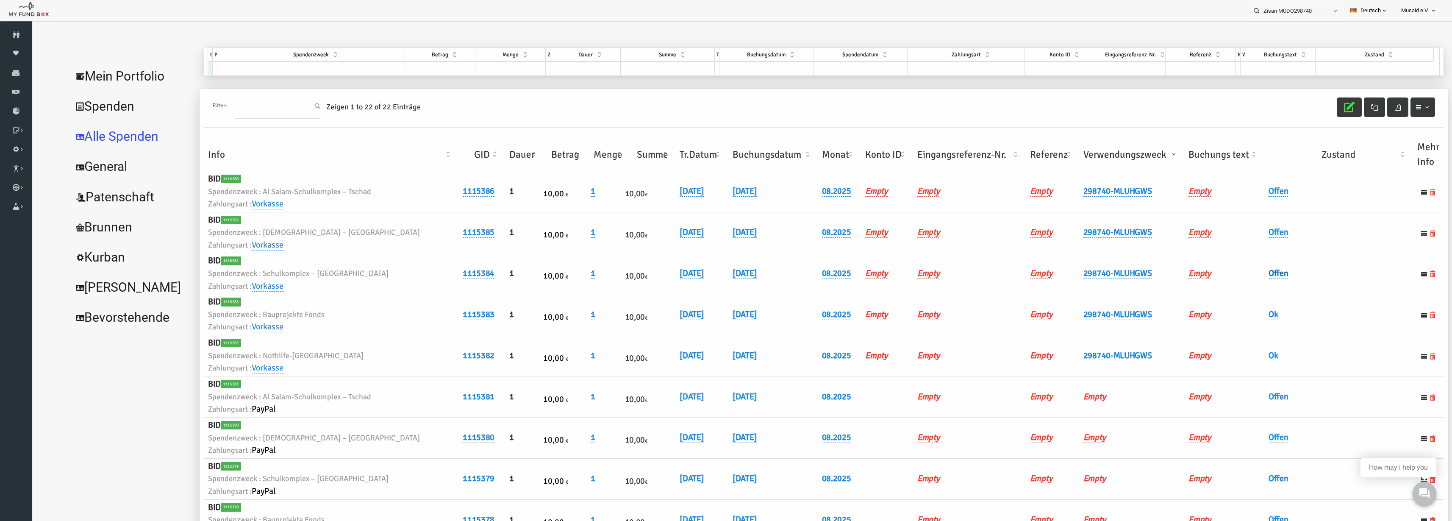
drag, startPoint x: 1236, startPoint y: 271, endPoint x: 1236, endPoint y: 276, distance: 4.7
click at [1241, 272] on link "Offen" at bounding box center [1251, 273] width 20 height 11
click at [1239, 293] on span "× Offen" at bounding box center [1271, 287] width 85 height 16
click at [1324, 290] on icon "submit" at bounding box center [1326, 287] width 7 height 7
click at [1241, 233] on link "Offen" at bounding box center [1251, 232] width 20 height 11
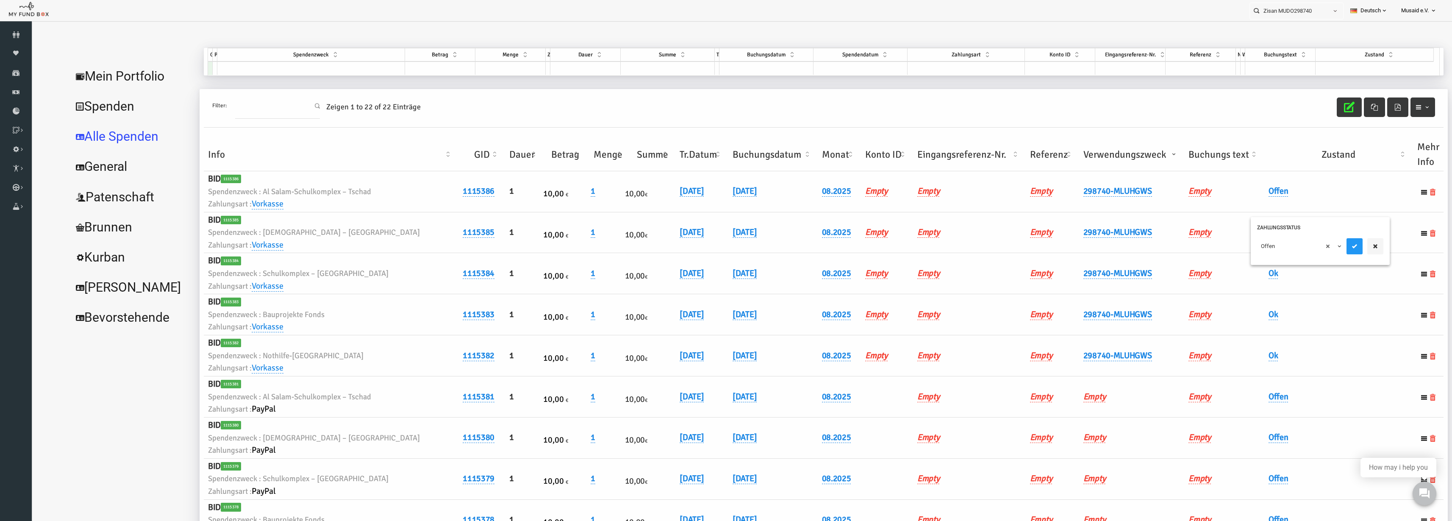
click at [1244, 250] on span "× Offen" at bounding box center [1271, 246] width 77 height 8
drag, startPoint x: 1263, startPoint y: 293, endPoint x: 1290, endPoint y: 284, distance: 28.7
click at [1324, 255] on div "× Ok" at bounding box center [1292, 248] width 139 height 33
click at [1328, 250] on button "submit" at bounding box center [1327, 246] width 16 height 16
click at [1241, 192] on link "Offen" at bounding box center [1251, 191] width 20 height 11
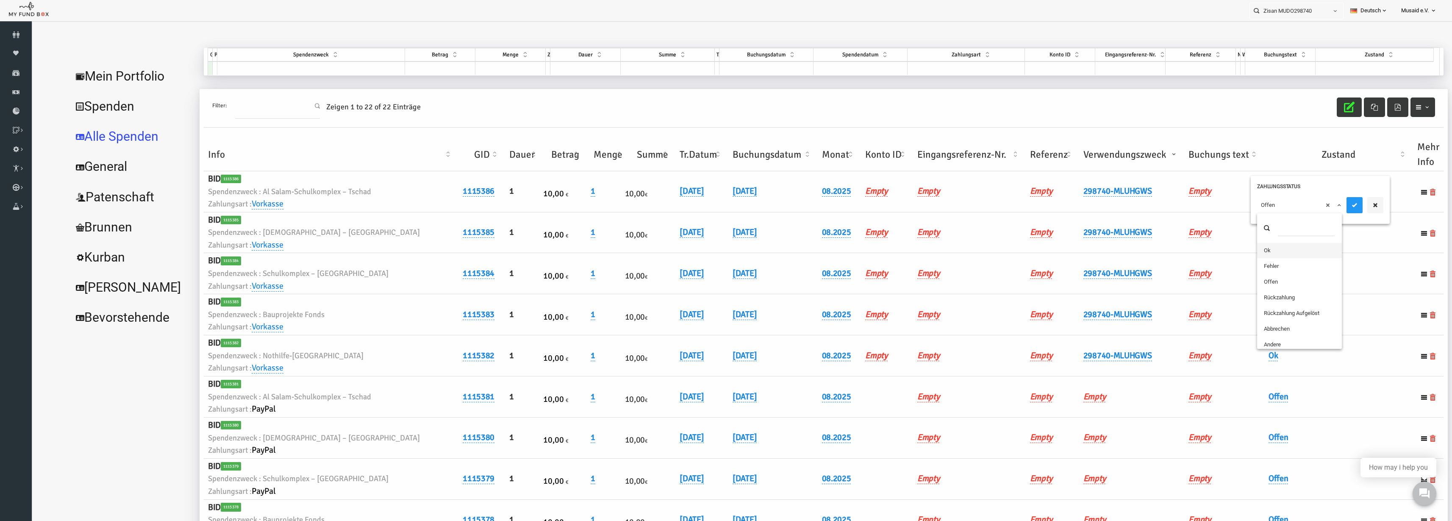
click at [1244, 201] on span "× Offen" at bounding box center [1271, 205] width 77 height 8
click at [1327, 211] on button "submit" at bounding box center [1327, 205] width 16 height 16
click at [1319, 107] on icon "button" at bounding box center [1321, 107] width 11 height 11
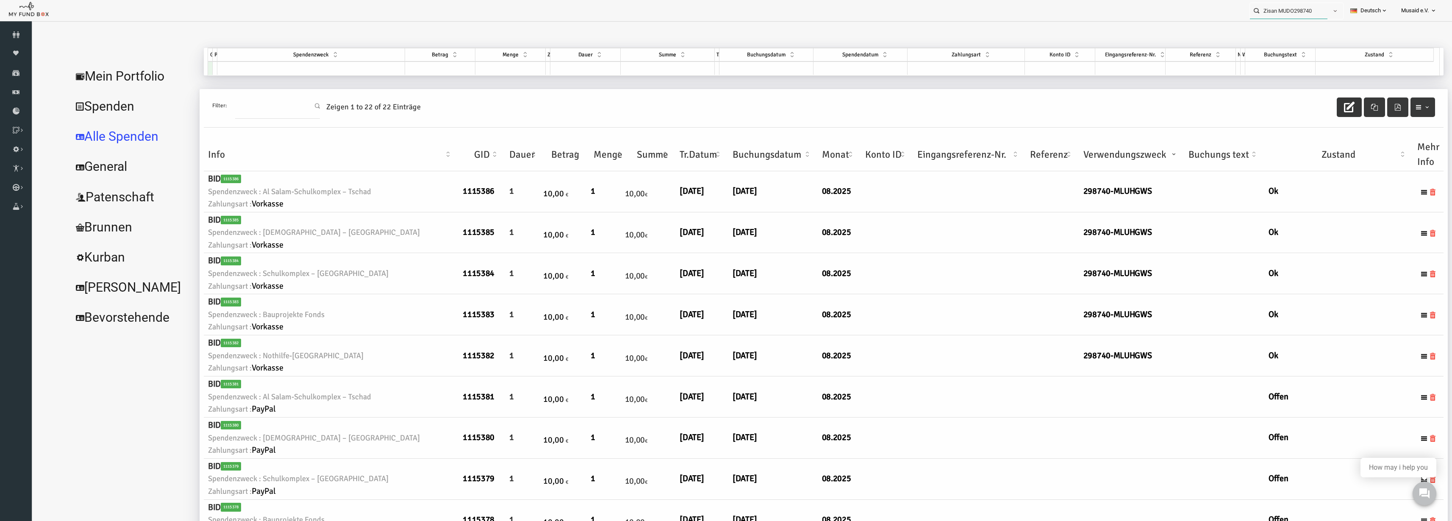
click at [1282, 17] on input "Zisan MUDO298740" at bounding box center [1289, 11] width 78 height 16
drag, startPoint x: 1265, startPoint y: 47, endPoint x: 1267, endPoint y: 36, distance: 10.7
click at [1266, 47] on div at bounding box center [728, 42] width 1376 height 34
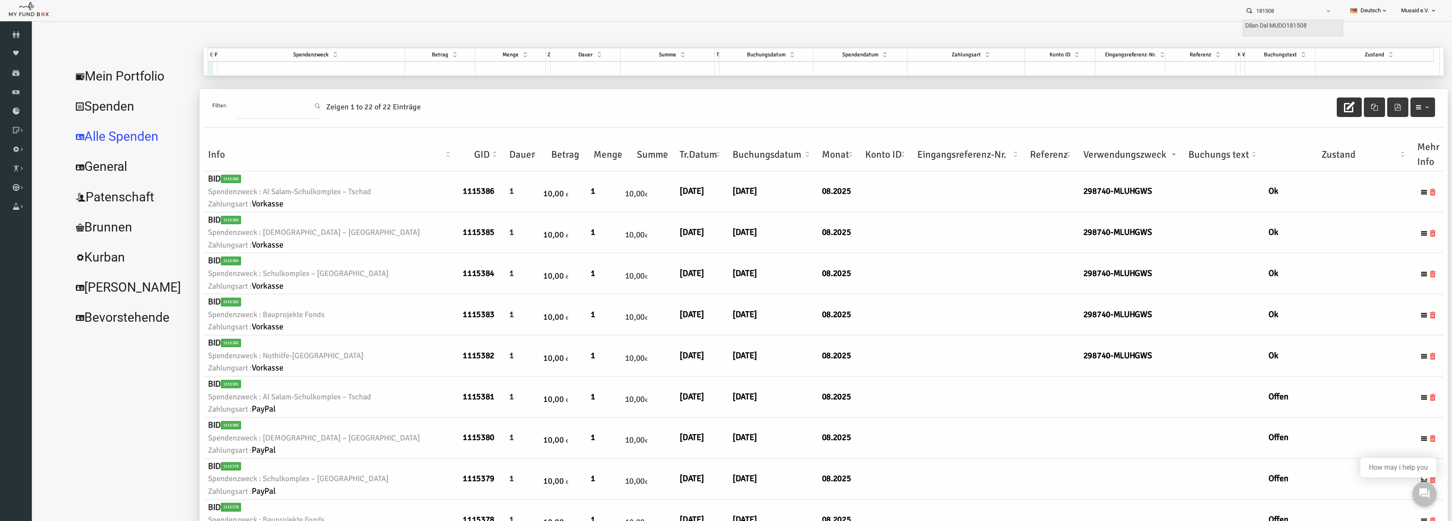
click at [1297, 29] on label "Dilan Dal MUDO181508" at bounding box center [1276, 25] width 61 height 9
type input "Dilan Dal MUDO181508"
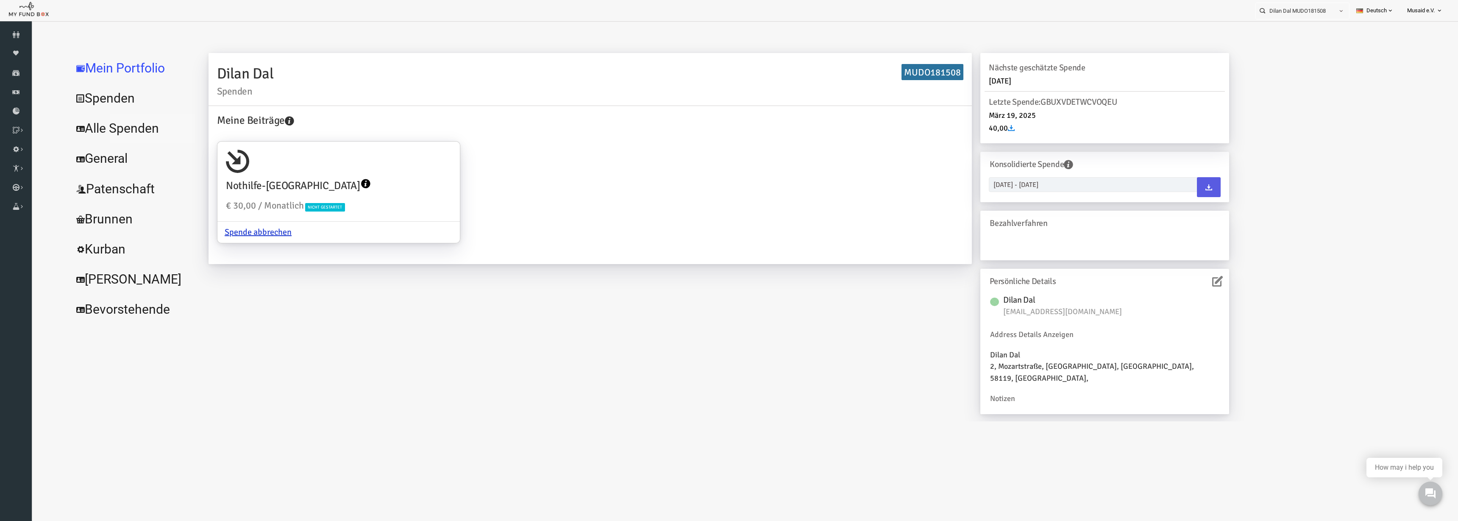
click at [102, 122] on link "Alle Spenden" at bounding box center [103, 128] width 127 height 31
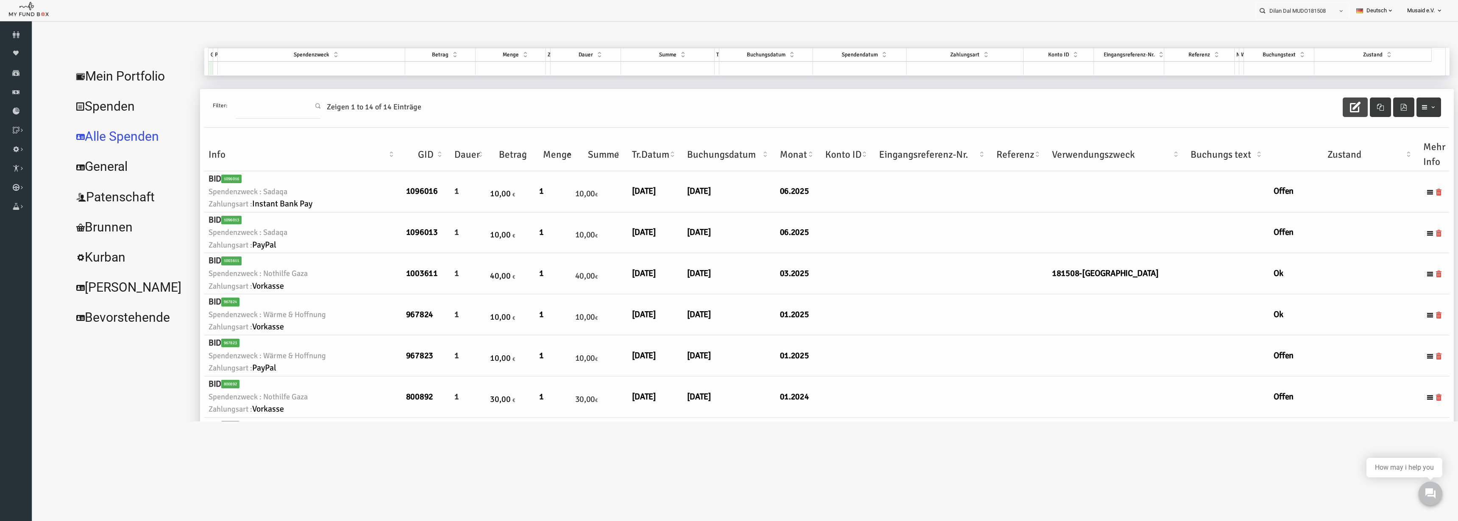
click at [1327, 115] on button "button" at bounding box center [1326, 106] width 25 height 19
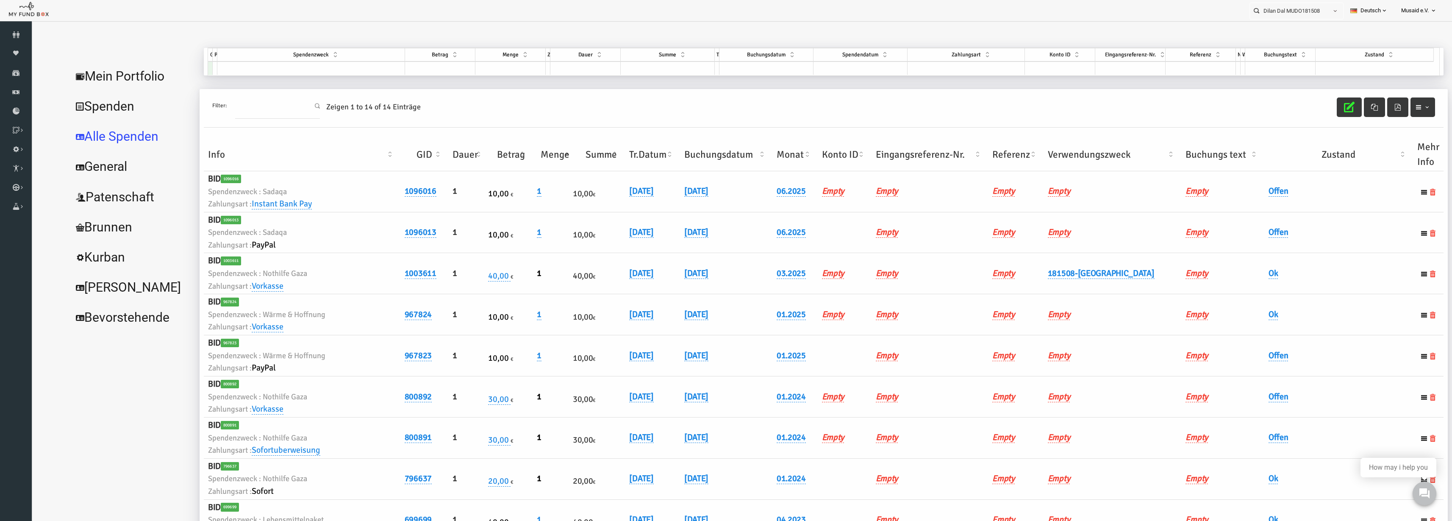
click at [1110, 157] on th "Verwendungszweck" at bounding box center [1085, 154] width 138 height 33
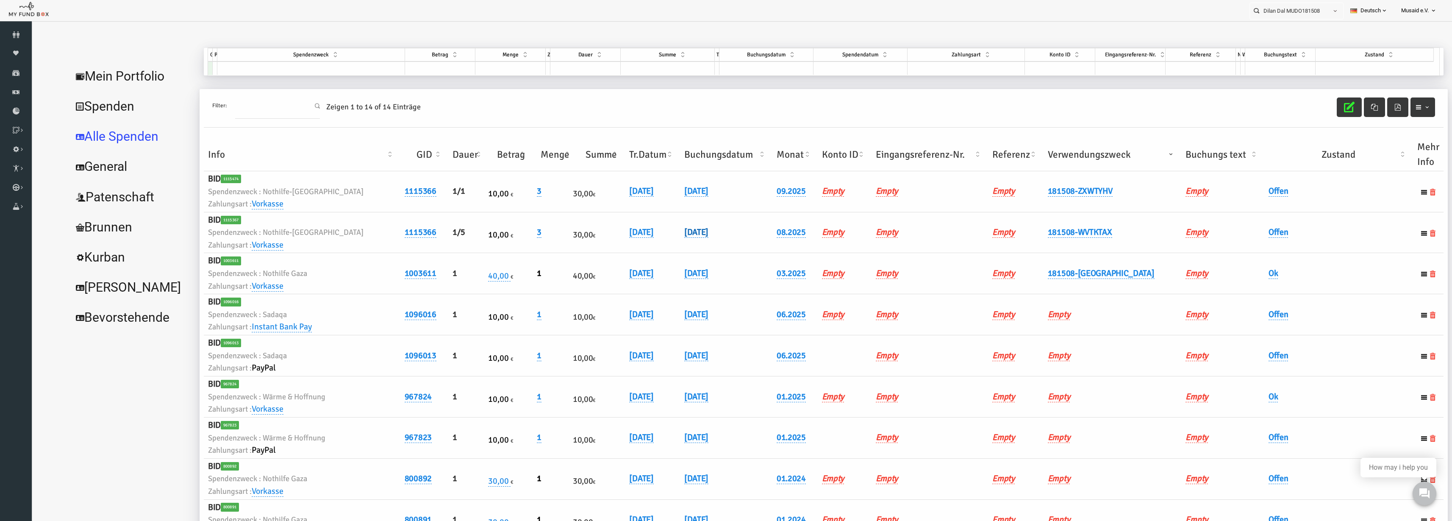
click at [678, 236] on link "[DATE]" at bounding box center [668, 232] width 24 height 11
click at [669, 241] on input "[DATE]" at bounding box center [712, 238] width 102 height 15
type input "[DATE]"
click at [768, 237] on button "submit" at bounding box center [776, 239] width 16 height 16
click at [1244, 231] on link "Offen" at bounding box center [1251, 232] width 20 height 11
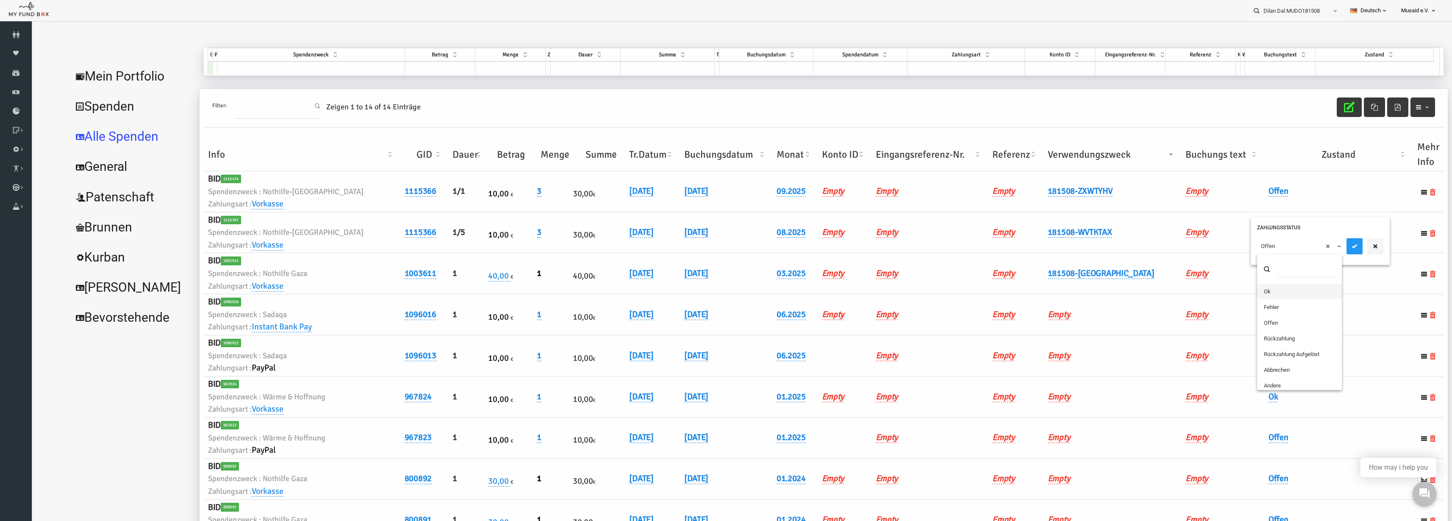
drag, startPoint x: 1251, startPoint y: 242, endPoint x: 1272, endPoint y: 267, distance: 32.6
click at [1252, 244] on span "× Offen" at bounding box center [1271, 246] width 77 height 8
click at [1324, 252] on button "submit" at bounding box center [1327, 246] width 16 height 16
click at [1310, 108] on button "button" at bounding box center [1321, 106] width 25 height 19
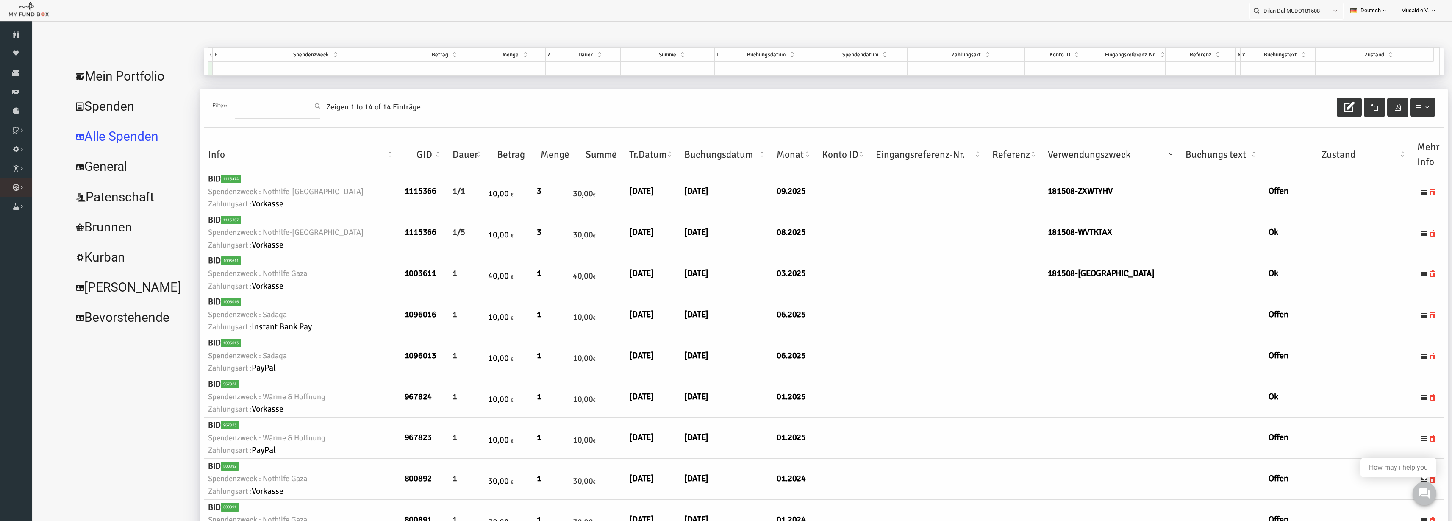
click at [0, 0] on link "Kurban Liste" at bounding box center [0, 0] width 0 height 0
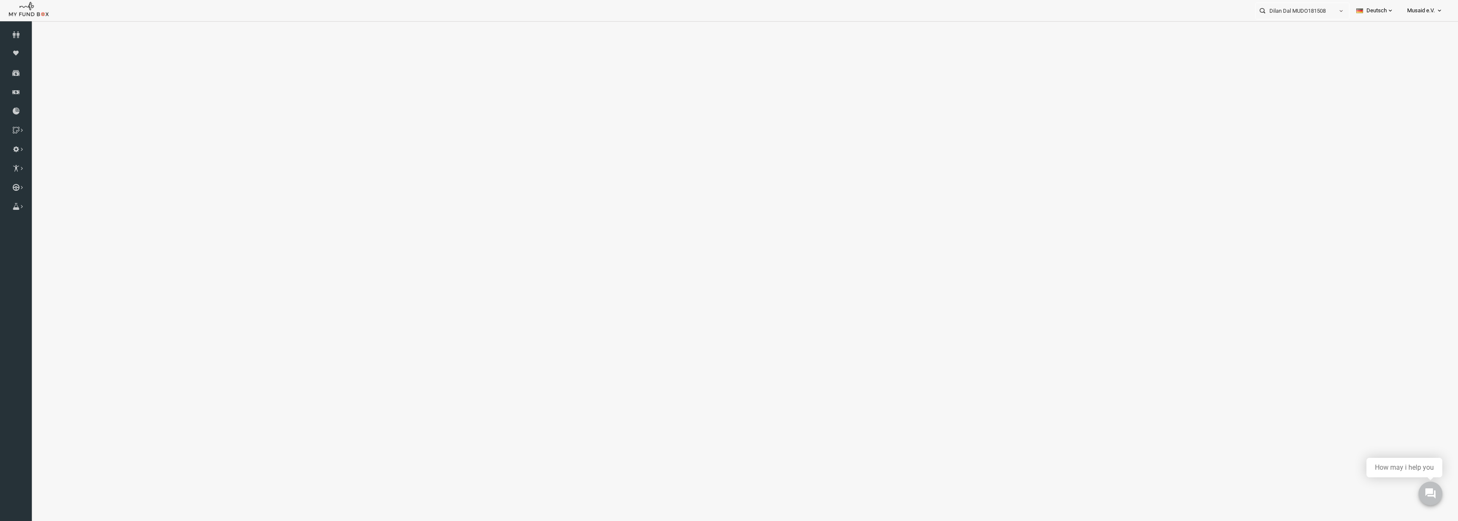
select select "100"
